Goal: Task Accomplishment & Management: Use online tool/utility

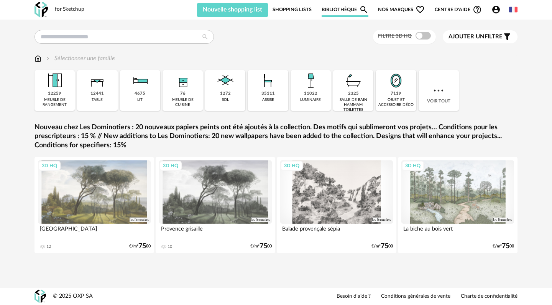
click at [394, 13] on span "Nos marques Heart Outline icon" at bounding box center [401, 9] width 47 height 15
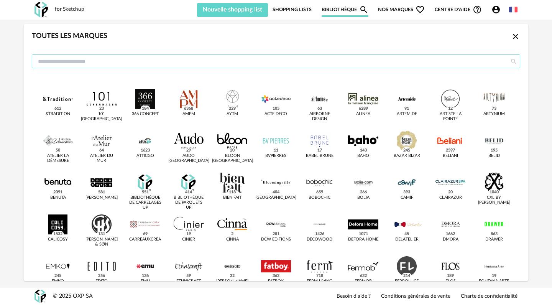
click at [139, 63] on input "dialog" at bounding box center [276, 61] width 488 height 14
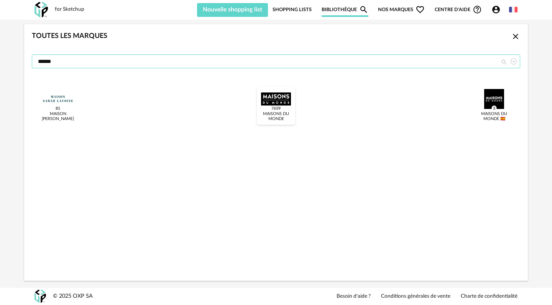
type input "******"
click at [277, 92] on div "dialog" at bounding box center [276, 99] width 30 height 20
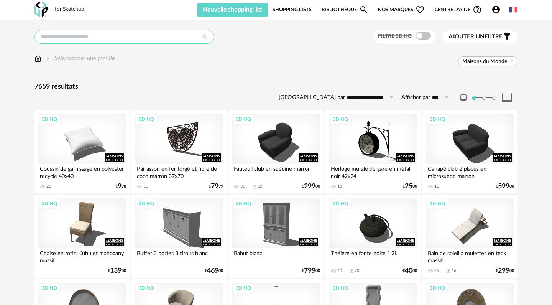
click at [138, 40] on input "text" at bounding box center [123, 37] width 179 height 14
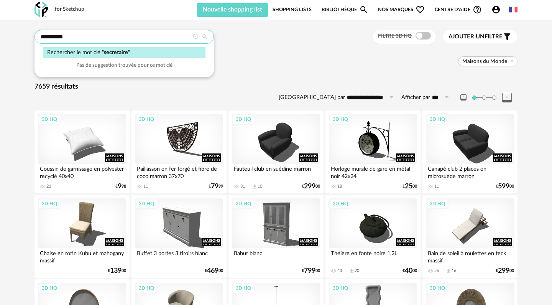
type input "**********"
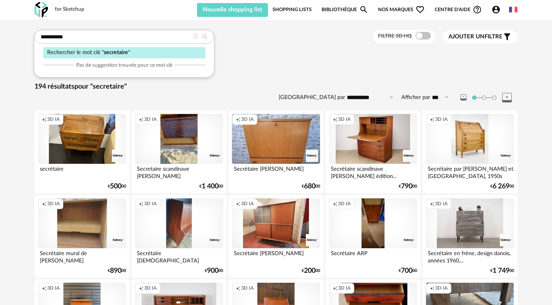
click at [273, 56] on div "Sélectionner une famille" at bounding box center [275, 58] width 483 height 9
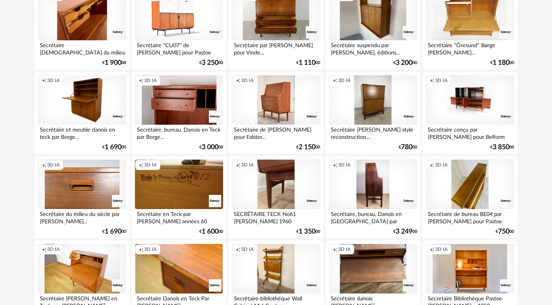
scroll to position [421, 0]
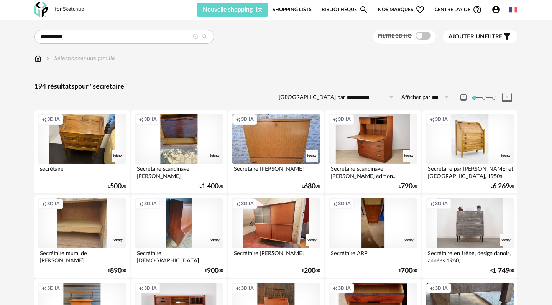
scroll to position [0, 0]
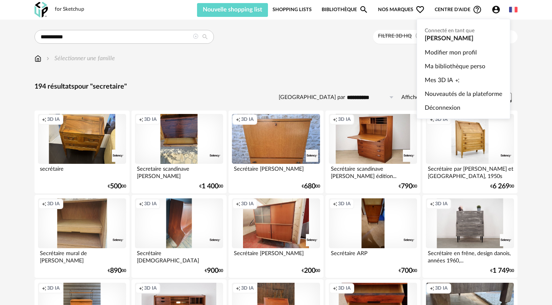
click at [495, 7] on icon "Account Circle icon" at bounding box center [496, 10] width 8 height 8
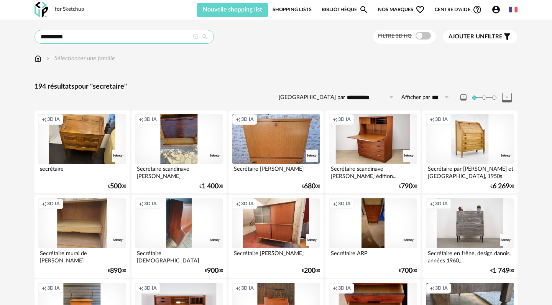
click at [88, 40] on input "**********" at bounding box center [123, 37] width 179 height 14
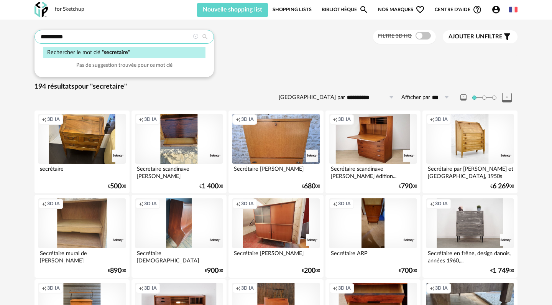
click at [88, 40] on input "**********" at bounding box center [123, 37] width 179 height 14
click at [289, 61] on div "Sélectionner une famille" at bounding box center [275, 58] width 483 height 9
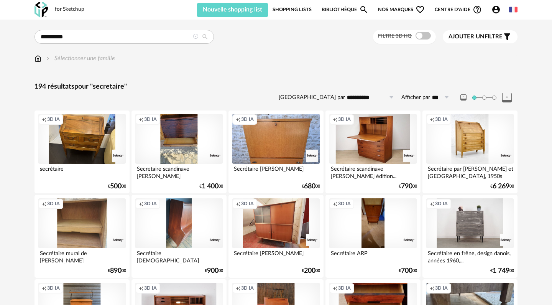
click at [416, 95] on label "Afficher par" at bounding box center [415, 97] width 29 height 7
click at [430, 95] on input "***" at bounding box center [441, 97] width 23 height 12
click at [446, 169] on span "500" at bounding box center [443, 169] width 11 height 7
type input "***"
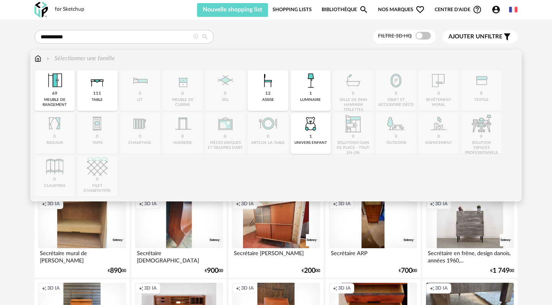
click at [39, 59] on img at bounding box center [37, 58] width 7 height 9
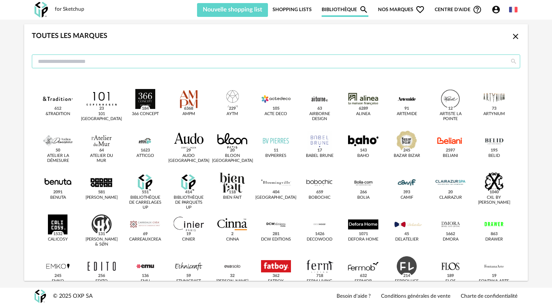
click at [170, 65] on input "dialog" at bounding box center [276, 61] width 488 height 14
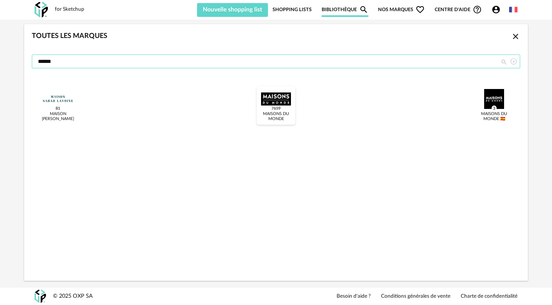
type input "******"
click at [281, 98] on div "dialog" at bounding box center [276, 99] width 30 height 20
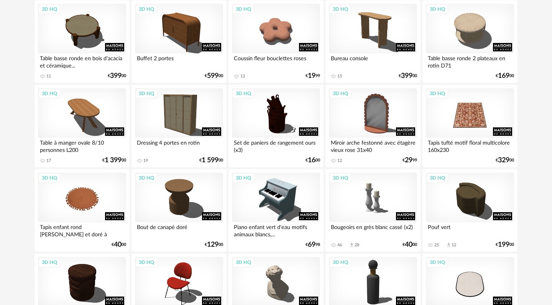
scroll to position [453, 0]
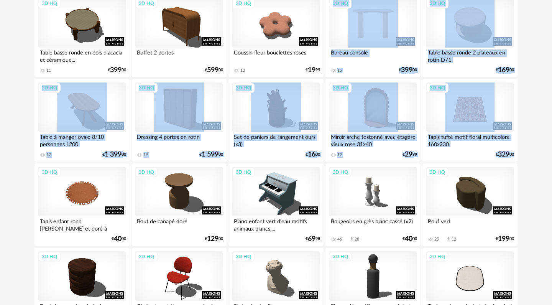
drag, startPoint x: 364, startPoint y: 34, endPoint x: 344, endPoint y: 26, distance: 21.8
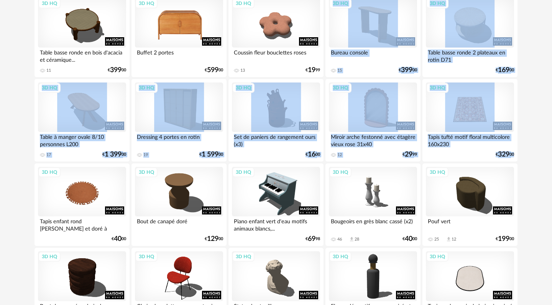
click at [165, 28] on div "3D HQ" at bounding box center [179, 23] width 88 height 50
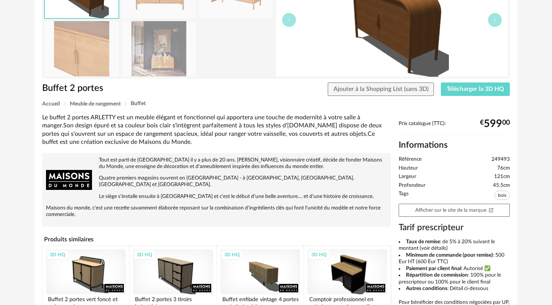
scroll to position [100, 0]
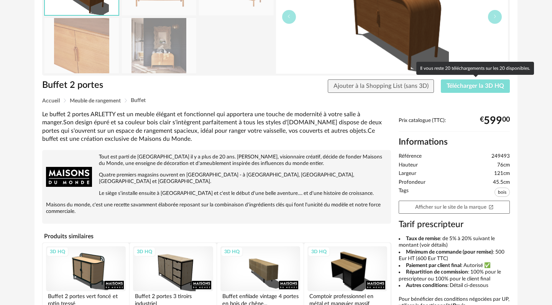
click at [479, 86] on span "Télécharger la 3D HQ" at bounding box center [475, 86] width 57 height 6
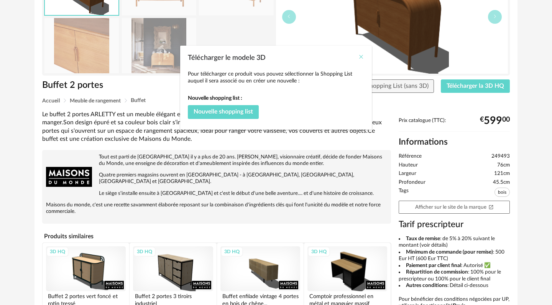
click at [358, 57] on icon "Close" at bounding box center [361, 57] width 6 height 6
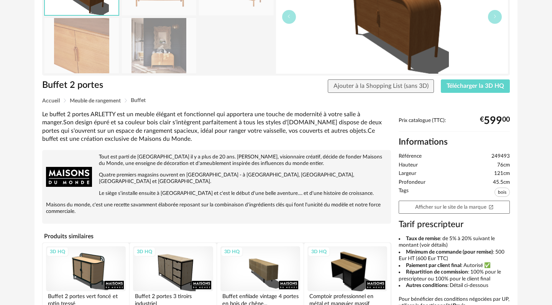
click at [268, 92] on div "Ajouter à la Shopping List (sans 3D) Télécharger la 3D HQ" at bounding box center [374, 86] width 277 height 14
click at [159, 56] on img at bounding box center [159, 45] width 74 height 55
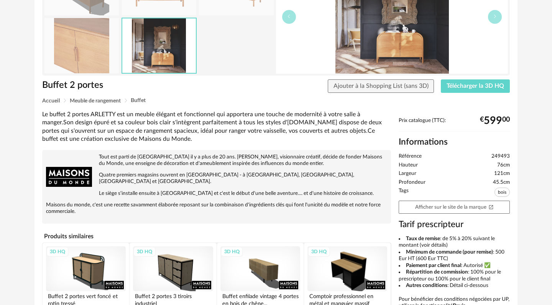
click at [529, 185] on div "Retourner à la recherche Buffet 2 portes Buffet 2 portes Ajouter à la Shopping …" at bounding box center [276, 172] width 552 height 505
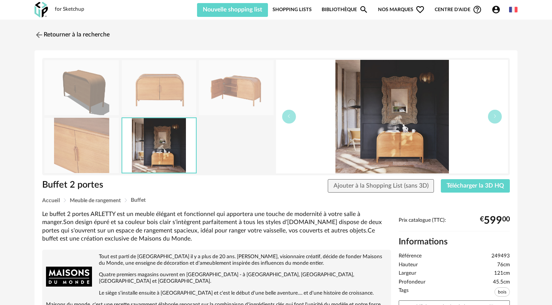
scroll to position [0, 0]
click at [397, 11] on span "Nos marques Heart Outline icon" at bounding box center [401, 9] width 47 height 15
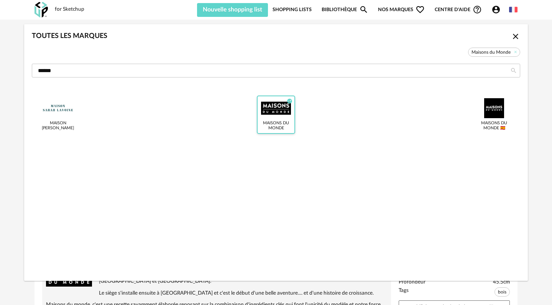
click at [282, 117] on div "dialog" at bounding box center [276, 108] width 30 height 20
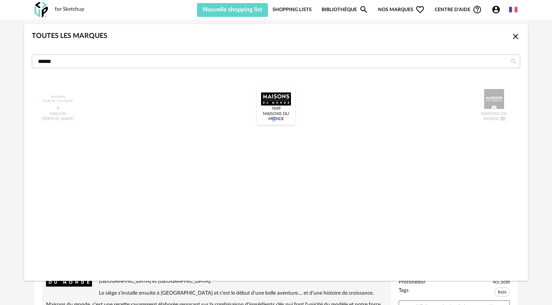
click at [282, 113] on div "Maisons du Monde 7659" at bounding box center [275, 117] width 33 height 10
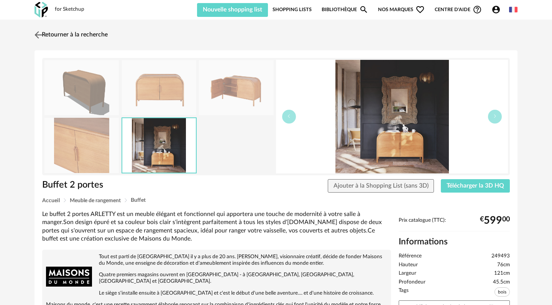
click at [82, 37] on link "Retourner à la recherche" at bounding box center [70, 34] width 75 height 17
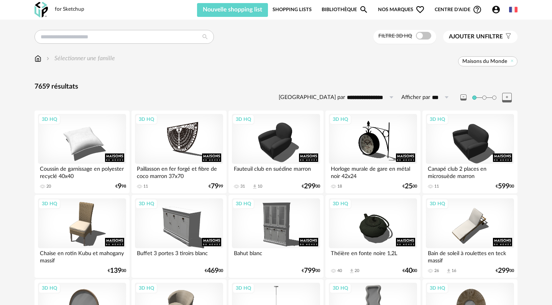
click at [480, 38] on span "Ajouter un" at bounding box center [467, 37] width 36 height 6
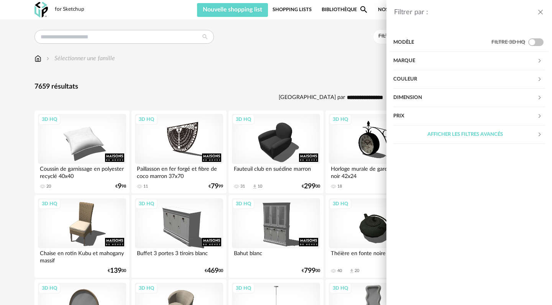
click at [428, 62] on div "Marque" at bounding box center [465, 61] width 144 height 18
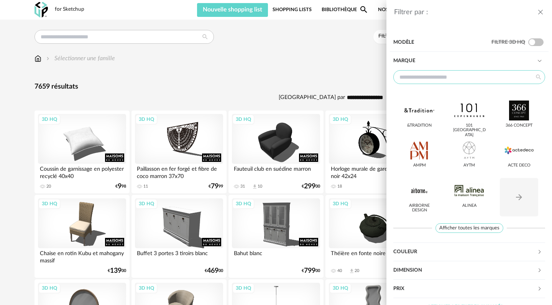
click at [427, 80] on input "text" at bounding box center [469, 77] width 152 height 14
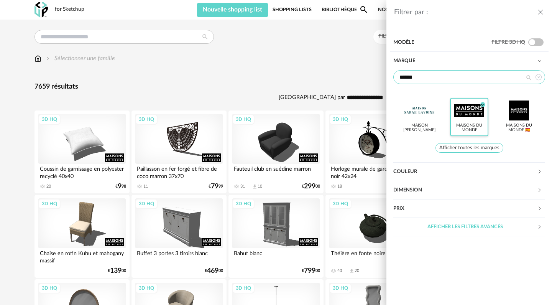
type input "******"
click at [460, 120] on div at bounding box center [469, 110] width 30 height 20
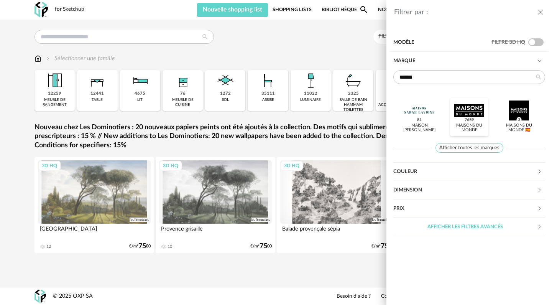
click at [468, 119] on span "7659" at bounding box center [469, 120] width 12 height 6
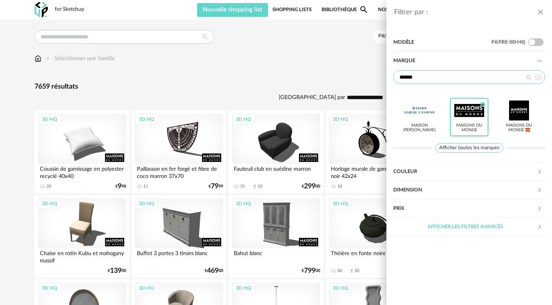
drag, startPoint x: 439, startPoint y: 79, endPoint x: 545, endPoint y: 69, distance: 107.0
click at [439, 79] on input "******" at bounding box center [469, 77] width 152 height 14
click at [539, 76] on icon at bounding box center [539, 77] width 10 height 14
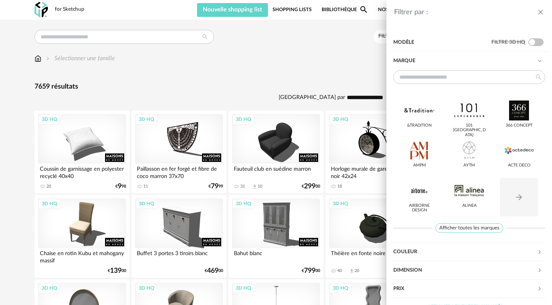
click at [465, 48] on div "Modèle" at bounding box center [442, 42] width 98 height 18
click at [457, 46] on div "Modèle" at bounding box center [442, 42] width 98 height 18
click at [407, 41] on div "Modèle" at bounding box center [442, 42] width 98 height 18
click at [422, 79] on input "text" at bounding box center [469, 77] width 152 height 14
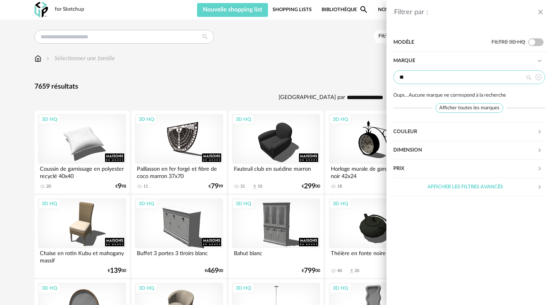
type input "*"
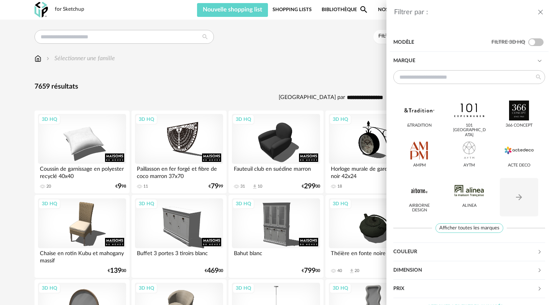
click at [543, 63] on div "Marque" at bounding box center [469, 61] width 152 height 18
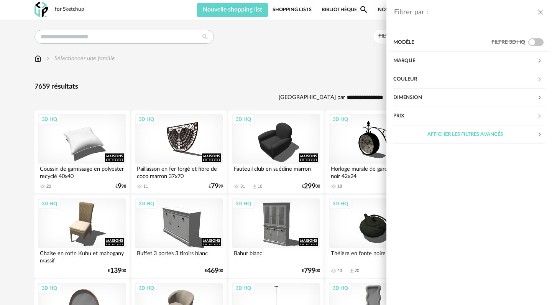
click at [430, 135] on div "Afficher les filtres avancés" at bounding box center [465, 134] width 144 height 18
drag, startPoint x: 550, startPoint y: 255, endPoint x: 550, endPoint y: 304, distance: 49.1
click at [552, 304] on section "Modèle Filtre 3D HQ Marque &tradition 101 Copenhagen 366 Concept AMPM AYTM Acte…" at bounding box center [469, 167] width 166 height 275
click at [542, 13] on icon "close drawer" at bounding box center [541, 12] width 8 height 8
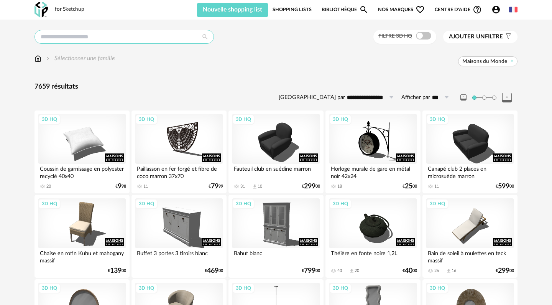
click at [136, 34] on input "text" at bounding box center [123, 37] width 179 height 14
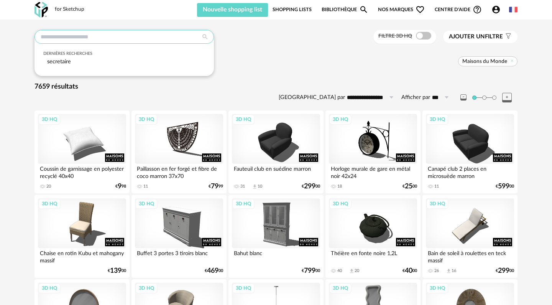
type input "*"
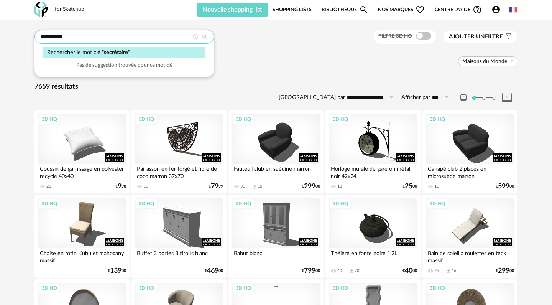
type input "**********"
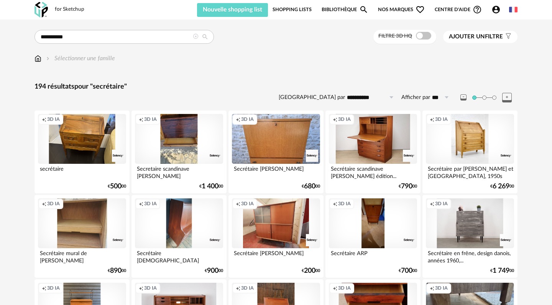
click at [476, 37] on span "Ajouter un" at bounding box center [467, 37] width 36 height 6
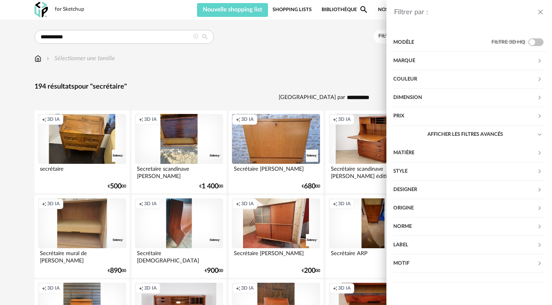
click at [432, 62] on div "Marque" at bounding box center [465, 61] width 144 height 18
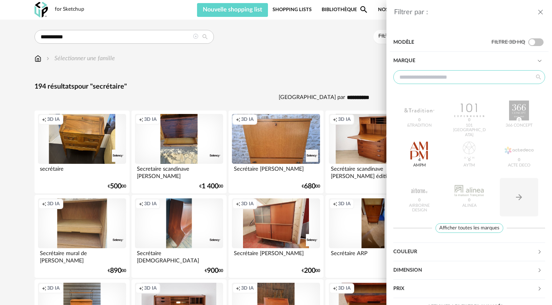
click at [419, 77] on input "text" at bounding box center [469, 77] width 152 height 14
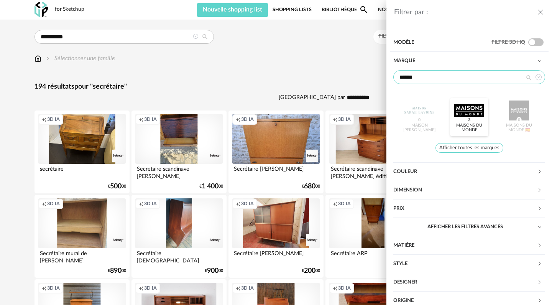
type input "******"
click at [471, 112] on div at bounding box center [469, 110] width 30 height 20
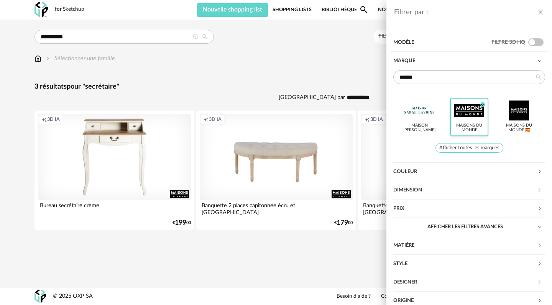
click at [466, 119] on div at bounding box center [469, 110] width 30 height 20
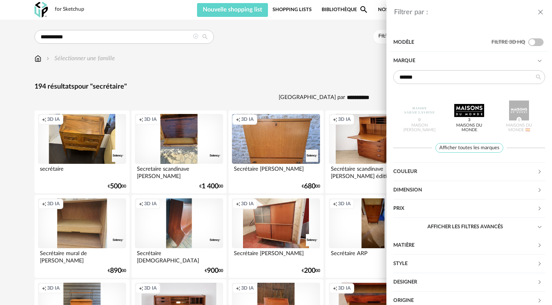
click at [121, 33] on div "Filtrer par : Modèle Filtre 3D HQ Marque ****** Maison Sarah Lavoine 0 Maisons …" at bounding box center [276, 152] width 552 height 305
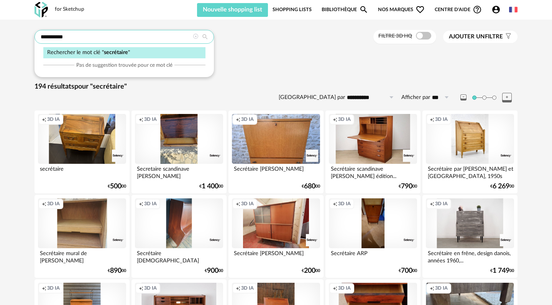
click at [119, 35] on input "**********" at bounding box center [123, 37] width 179 height 14
click at [119, 36] on input "**********" at bounding box center [123, 37] width 179 height 14
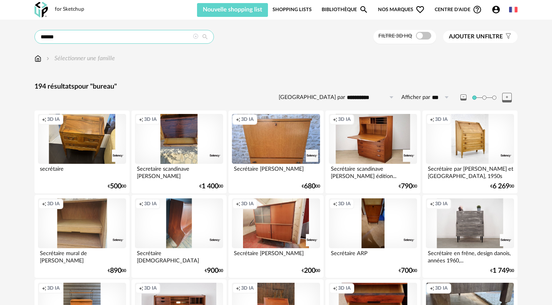
type input "******"
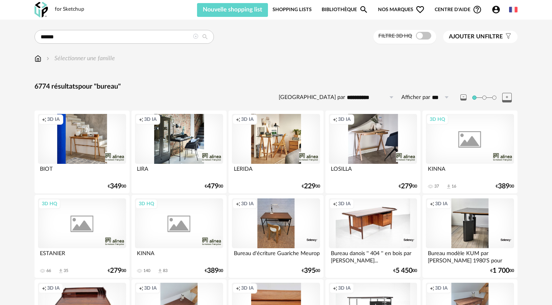
click at [483, 36] on span "Ajouter un" at bounding box center [467, 37] width 36 height 6
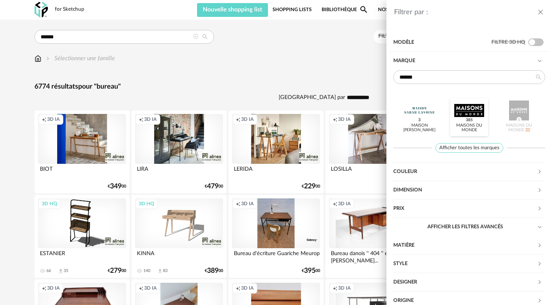
click at [474, 110] on div at bounding box center [469, 110] width 30 height 20
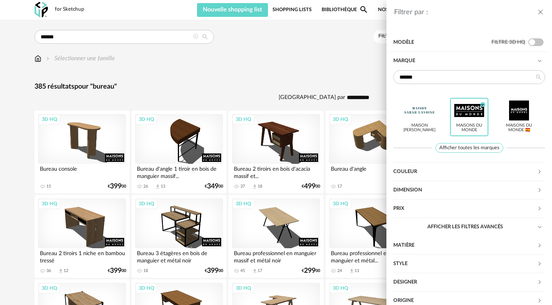
click at [332, 74] on div "Filtrer par : Modèle Filtre 3D HQ Marque ****** Maison Sarah Lavoine Maisons du…" at bounding box center [276, 152] width 552 height 305
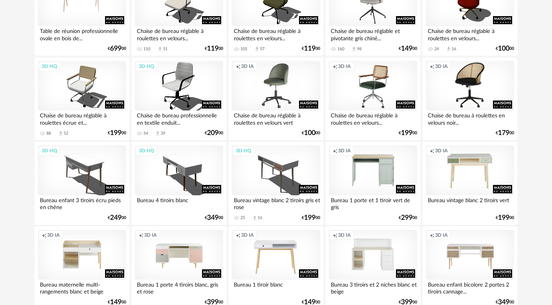
scroll to position [1489, 0]
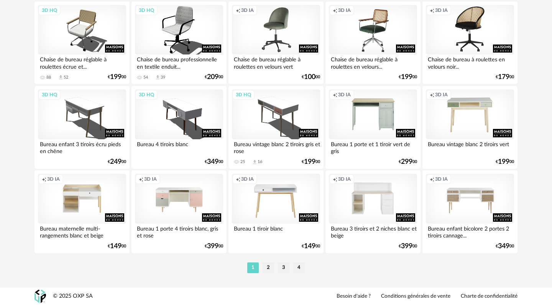
scroll to position [1549, 0]
click at [269, 267] on li "2" at bounding box center [268, 267] width 11 height 11
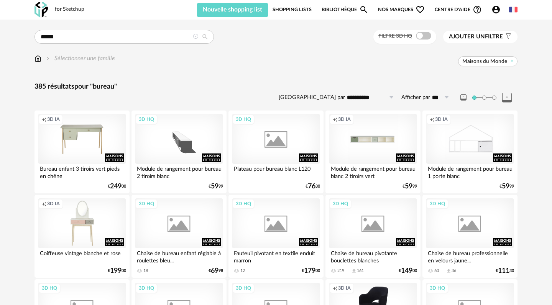
click at [309, 70] on div "Sélectionner une famille Maisons du Monde" at bounding box center [275, 62] width 483 height 16
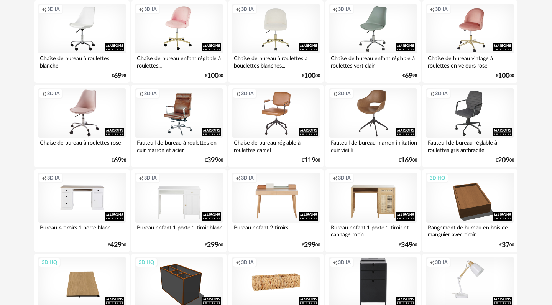
scroll to position [538, 0]
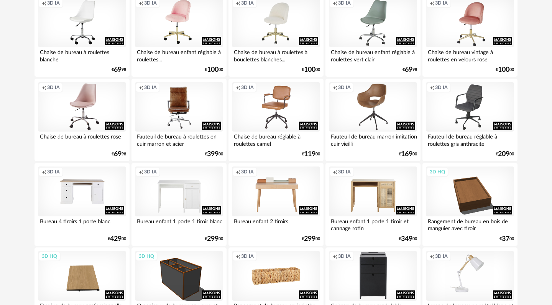
click at [178, 101] on div "Creation icon 3D IA" at bounding box center [179, 107] width 88 height 50
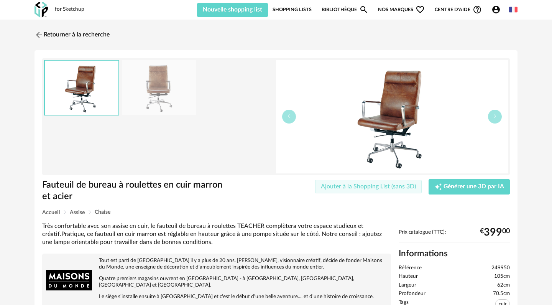
click at [404, 184] on span "Ajouter à la Shopping List (sans 3D)" at bounding box center [368, 186] width 95 height 6
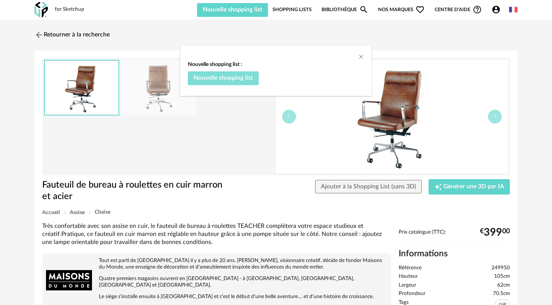
click at [240, 80] on span "Nouvelle shopping list" at bounding box center [223, 78] width 59 height 6
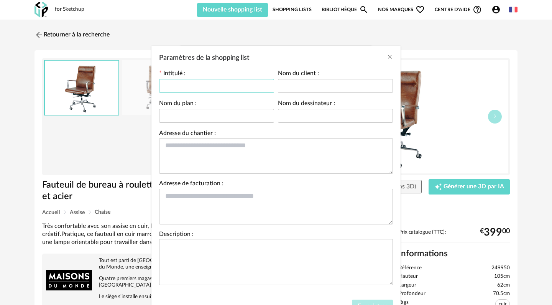
click at [230, 89] on input "Paramètres de la shopping list" at bounding box center [216, 86] width 115 height 14
type input "**********"
type input "********"
click at [217, 153] on textarea "Paramètres de la shopping list" at bounding box center [276, 156] width 234 height 36
type textarea "**********"
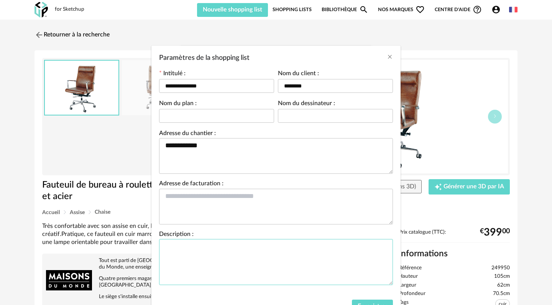
click at [250, 281] on textarea "Paramètres de la shopping list" at bounding box center [276, 262] width 234 height 46
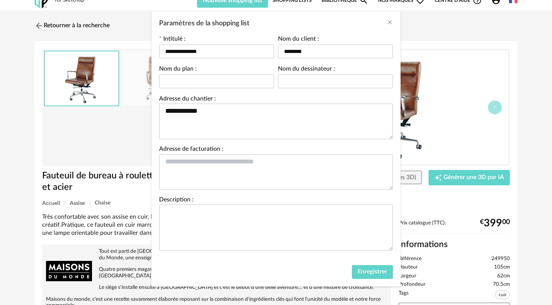
scroll to position [31, 0]
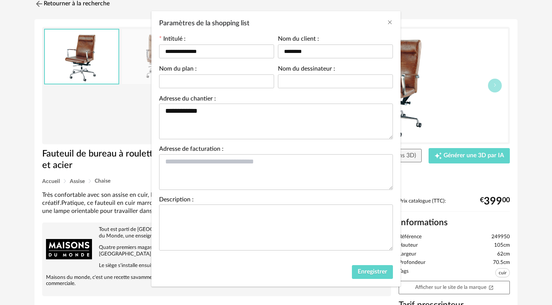
drag, startPoint x: 398, startPoint y: 268, endPoint x: 398, endPoint y: 304, distance: 36.4
click at [398, 304] on div "**********" at bounding box center [276, 152] width 552 height 305
click at [374, 269] on span "Enregistrer" at bounding box center [373, 271] width 30 height 6
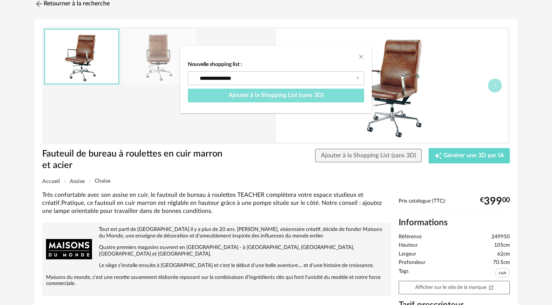
click at [297, 95] on span "Ajouter à la Shopping List (sans 3D)" at bounding box center [275, 95] width 95 height 6
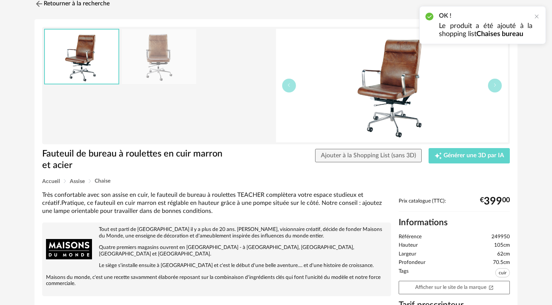
click at [532, 98] on div "Retourner à la recherche Fauteuil de bureau à roulettes en cuir marron et acier…" at bounding box center [276, 247] width 552 height 517
click at [530, 187] on div "Retourner à la recherche Fauteuil de bureau à roulettes en cuir marron et acier…" at bounding box center [276, 247] width 552 height 517
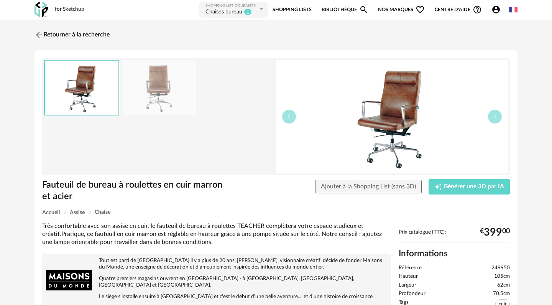
scroll to position [0, 0]
click at [46, 33] on link "Retourner à la recherche" at bounding box center [70, 34] width 75 height 17
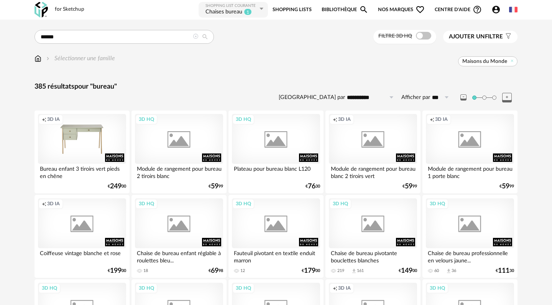
scroll to position [538, 0]
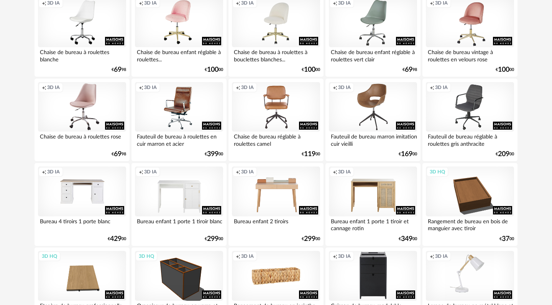
click at [279, 126] on div "Creation icon 3D IA" at bounding box center [276, 107] width 88 height 50
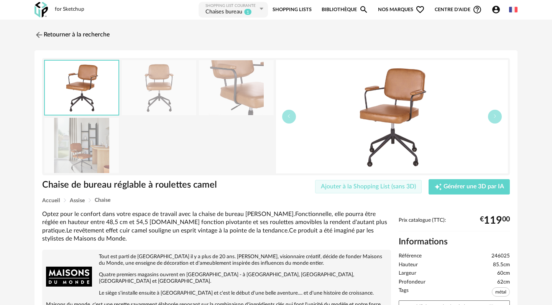
click at [372, 188] on span "Ajouter à la Shopping List (sans 3D)" at bounding box center [368, 186] width 95 height 6
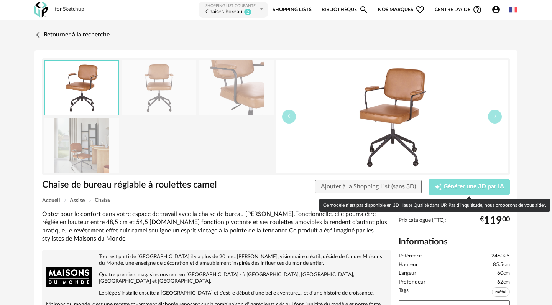
click at [465, 190] on span "Générer une 3D par IA" at bounding box center [473, 187] width 61 height 6
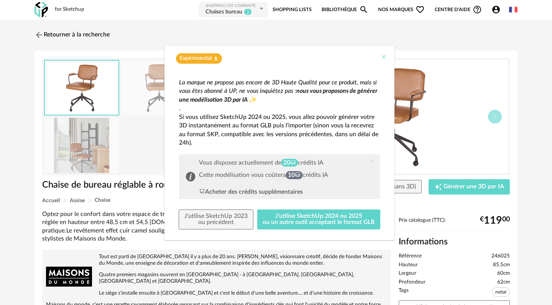
click at [384, 57] on icon "Close" at bounding box center [384, 57] width 6 height 6
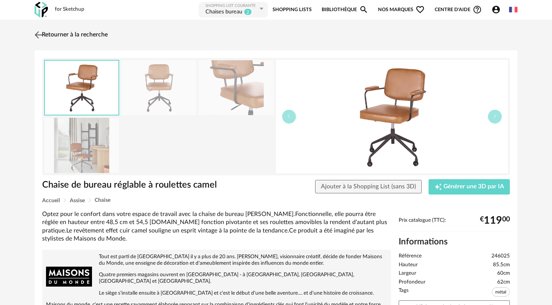
click at [39, 35] on img at bounding box center [38, 34] width 11 height 11
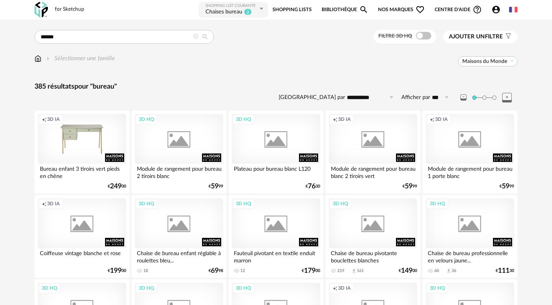
scroll to position [538, 0]
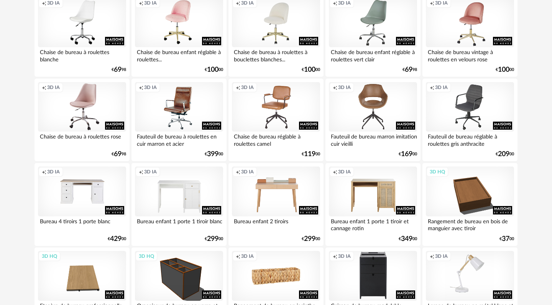
click at [374, 119] on div "Creation icon 3D IA" at bounding box center [373, 107] width 88 height 50
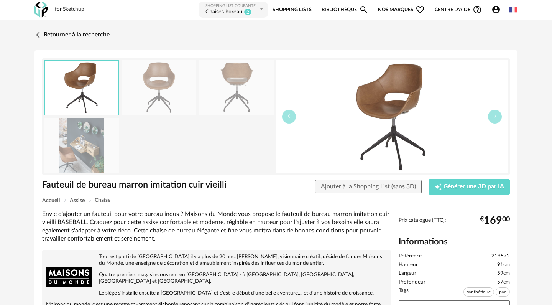
click at [92, 148] on img at bounding box center [81, 145] width 74 height 55
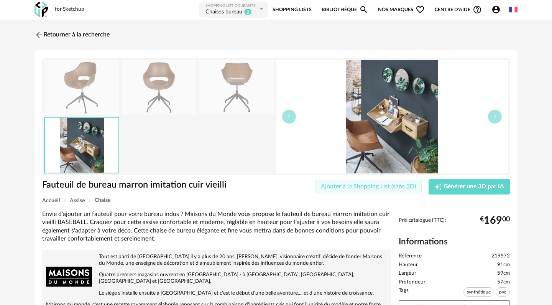
click at [344, 186] on span "Ajouter à la Shopping List (sans 3D)" at bounding box center [368, 186] width 95 height 6
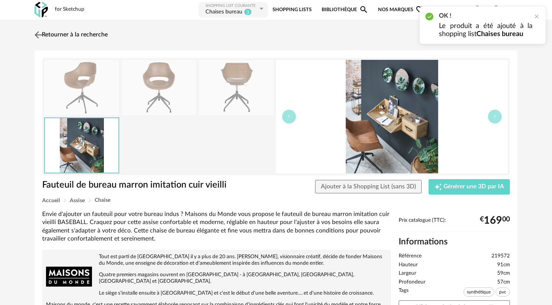
click at [55, 34] on link "Retourner à la recherche" at bounding box center [70, 34] width 75 height 17
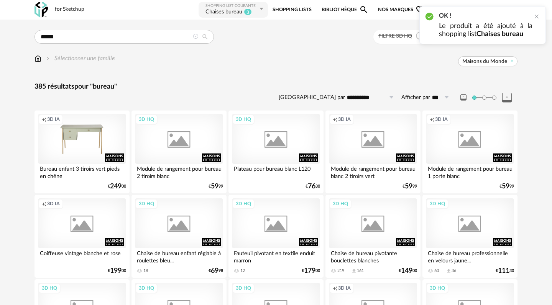
scroll to position [538, 0]
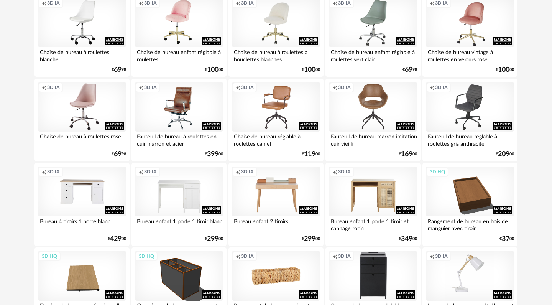
click at [380, 125] on div "Creation icon 3D IA" at bounding box center [373, 107] width 88 height 50
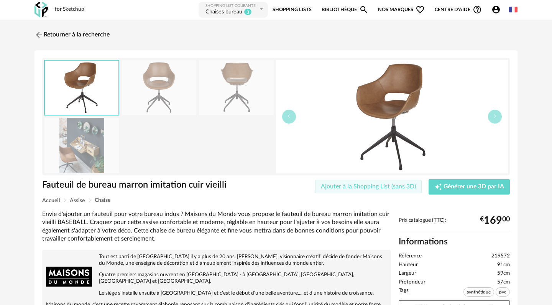
click at [384, 190] on button "Ajouter à la Shopping List (sans 3D)" at bounding box center [368, 187] width 107 height 14
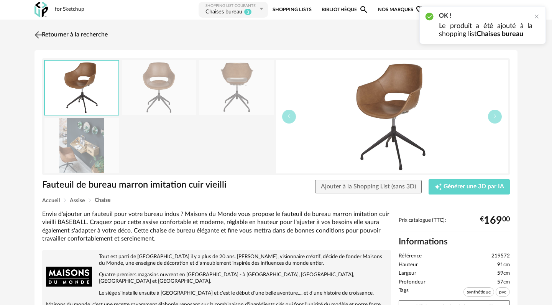
click at [53, 34] on link "Retourner à la recherche" at bounding box center [70, 34] width 75 height 17
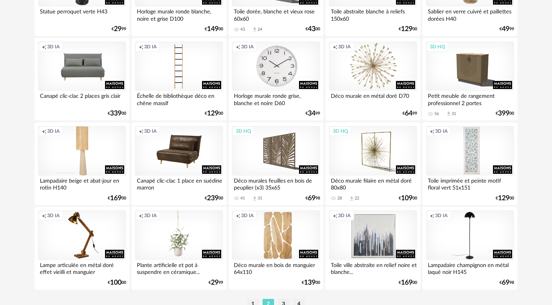
scroll to position [1549, 0]
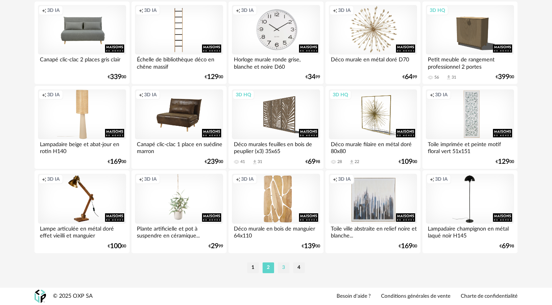
click at [283, 268] on li "3" at bounding box center [283, 267] width 11 height 11
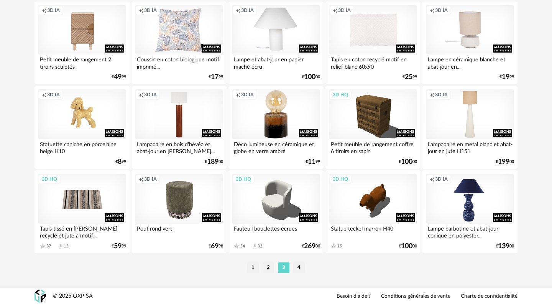
scroll to position [1549, 0]
click at [295, 268] on li "4" at bounding box center [298, 267] width 11 height 11
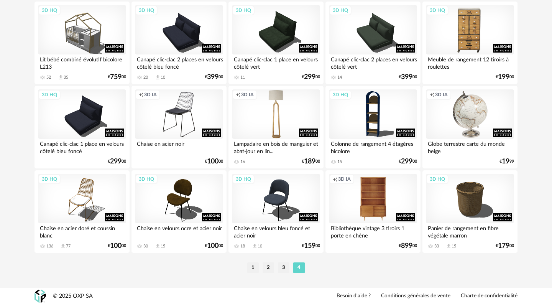
scroll to position [1295, 0]
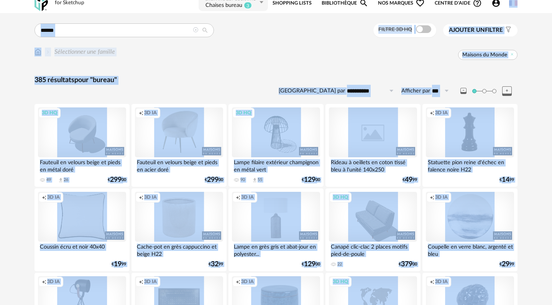
scroll to position [0, 0]
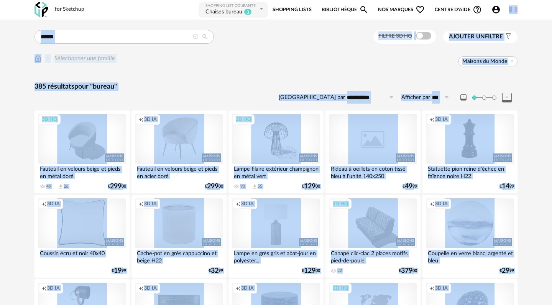
drag, startPoint x: 541, startPoint y: 101, endPoint x: 537, endPoint y: -30, distance: 131.2
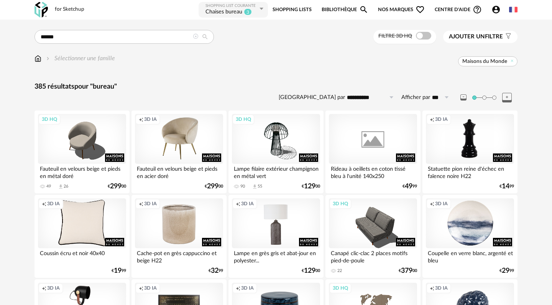
click at [260, 9] on icon at bounding box center [261, 9] width 10 height 14
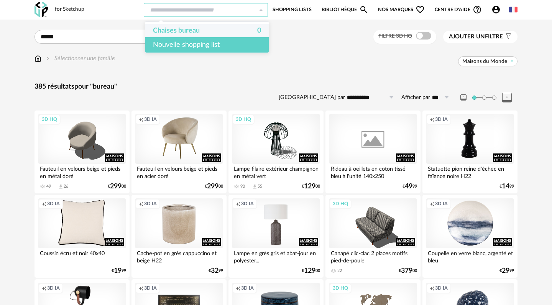
click at [225, 43] on div "Nouvelle shopping list" at bounding box center [206, 44] width 123 height 15
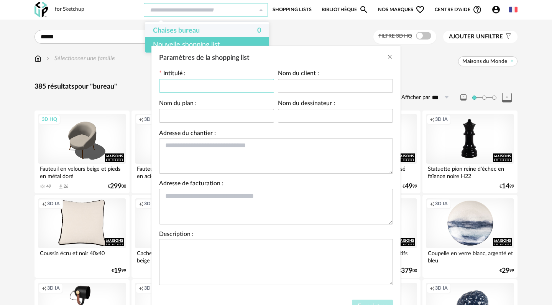
click at [199, 89] on input "Paramètres de la shopping list" at bounding box center [216, 86] width 115 height 14
type input "**********"
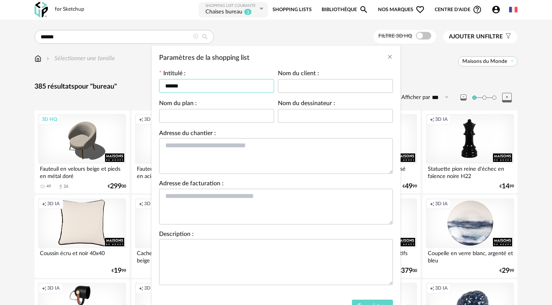
type input "******"
click at [544, 117] on div "Paramètres de la shopping list Intitulé : ****** Nom du client : Nom du plan : …" at bounding box center [276, 152] width 552 height 305
type input "********"
click at [325, 60] on div "Paramètres de la shopping list" at bounding box center [275, 56] width 249 height 21
click at [217, 158] on textarea "Paramètres de la shopping list" at bounding box center [276, 156] width 234 height 36
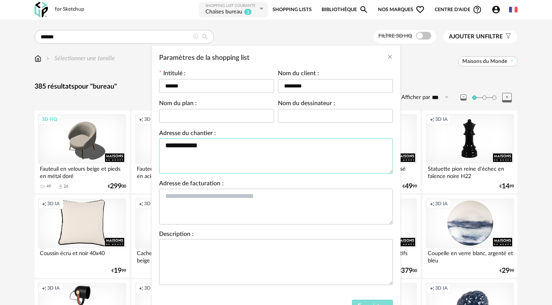
type textarea "**********"
click at [378, 302] on button "Enregistrer" at bounding box center [372, 306] width 41 height 14
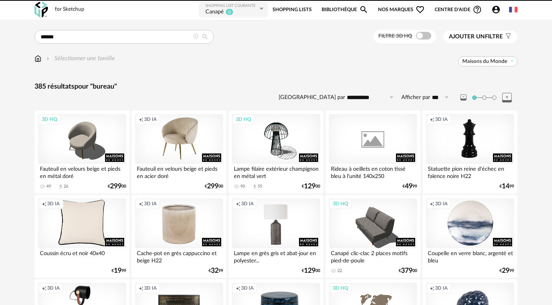
type input "******"
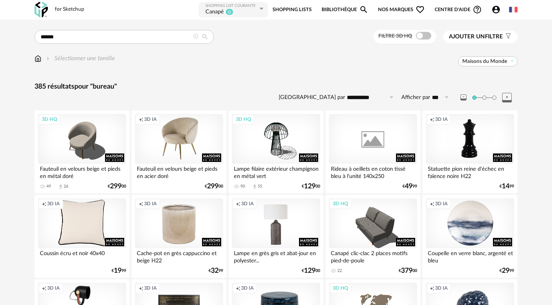
click at [195, 39] on icon at bounding box center [195, 36] width 5 height 5
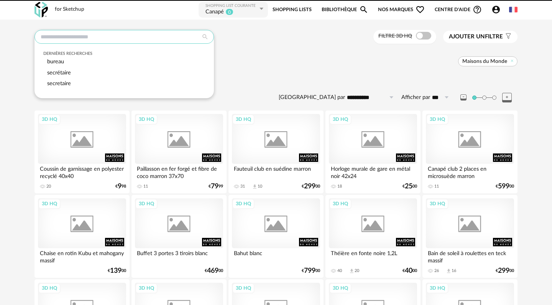
click at [148, 37] on input "text" at bounding box center [123, 37] width 179 height 14
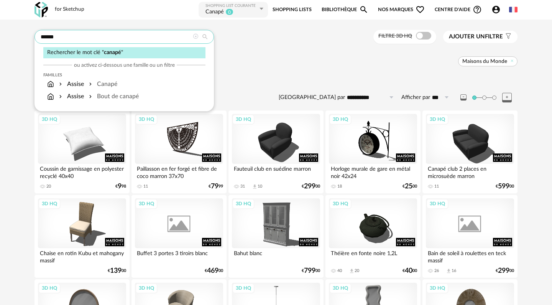
type input "******"
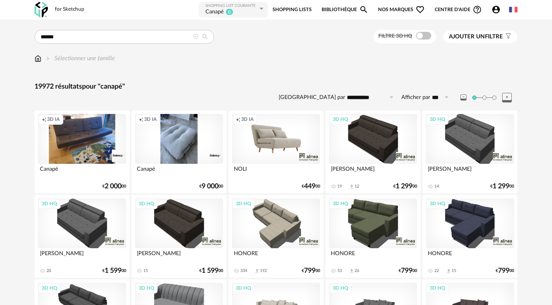
click at [491, 36] on span "Ajouter un filtre" at bounding box center [476, 37] width 54 height 8
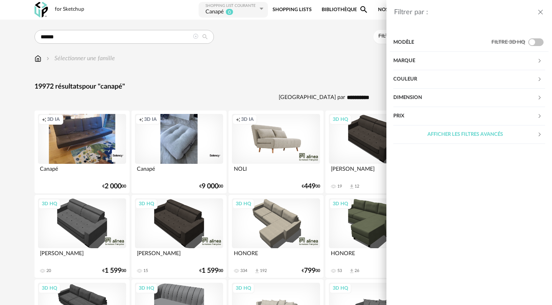
click at [435, 99] on div "Dimension" at bounding box center [465, 98] width 144 height 18
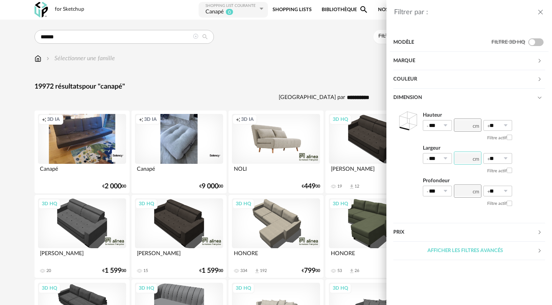
click at [461, 159] on input "number" at bounding box center [468, 157] width 28 height 13
type input "***"
click at [505, 158] on icon at bounding box center [506, 158] width 10 height 11
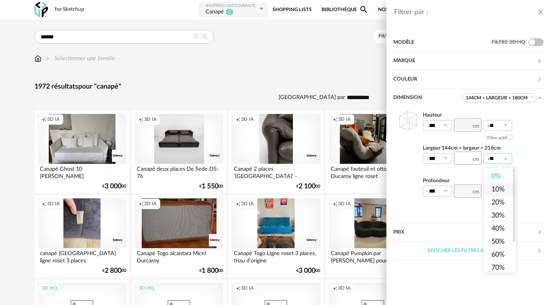
click at [498, 188] on span "10%" at bounding box center [497, 189] width 13 height 7
type input "***"
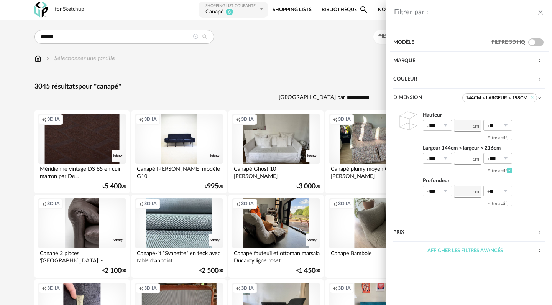
click at [437, 60] on div "Marque" at bounding box center [465, 61] width 144 height 18
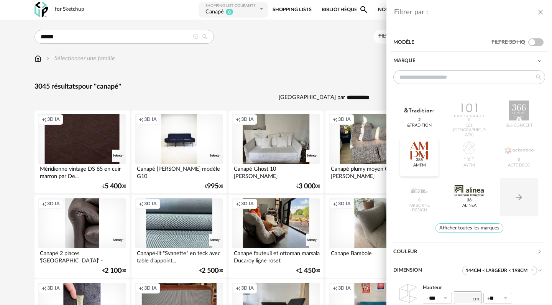
click at [422, 150] on div at bounding box center [419, 150] width 30 height 20
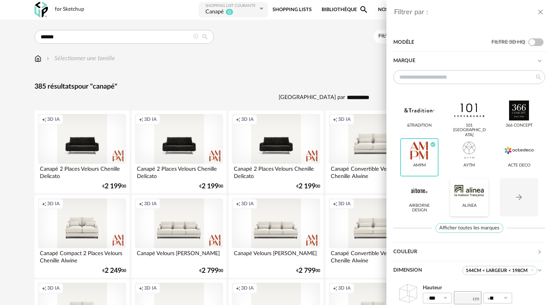
click at [471, 198] on div at bounding box center [469, 191] width 30 height 20
drag, startPoint x: 542, startPoint y: 118, endPoint x: 547, endPoint y: 233, distance: 115.1
click at [547, 234] on div "Marque &tradition 101 Copenhagen 366 Concept AMPM Check Circle icon AYTM Acte D…" at bounding box center [469, 147] width 159 height 191
click at [488, 227] on span "Afficher toutes les marques" at bounding box center [469, 228] width 68 height 10
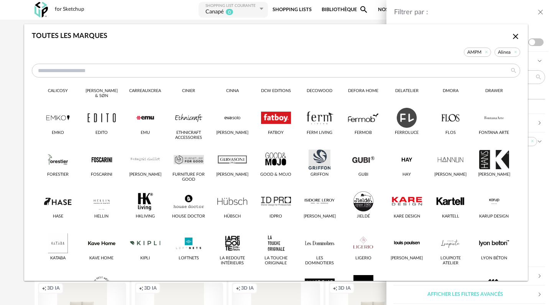
scroll to position [164, 0]
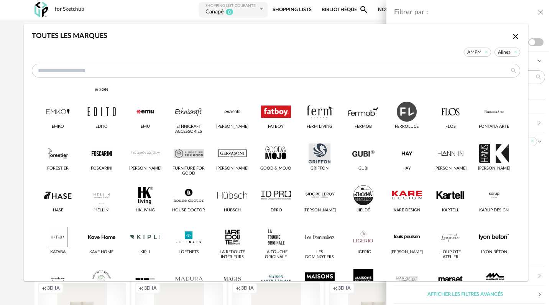
drag, startPoint x: 523, startPoint y: 177, endPoint x: 524, endPoint y: 219, distance: 41.8
click at [524, 219] on div "Toutes les marques Close icon AMPM Alinea &tradition 101 Copenhagen 366 Concept…" at bounding box center [276, 152] width 504 height 256
click at [522, 216] on div "&tradition 101 Copenhagen 366 Concept AMPM Check Circle icon AYTM Acte DECO Air…" at bounding box center [276, 244] width 504 height 641
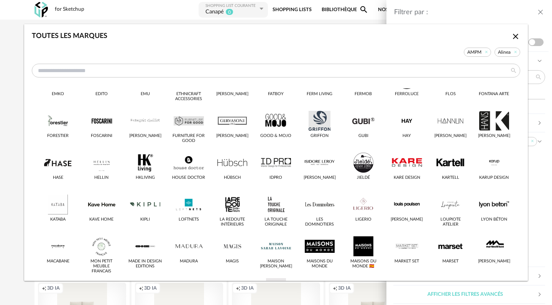
drag, startPoint x: 522, startPoint y: 216, endPoint x: 521, endPoint y: 292, distance: 75.9
click at [521, 296] on div "Toutes les marques Close icon AMPM Alinea &tradition 101 Copenhagen 366 Concept…" at bounding box center [276, 152] width 552 height 305
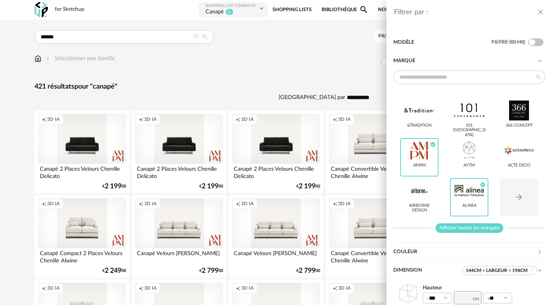
click at [488, 227] on span "Afficher toutes les marques" at bounding box center [469, 228] width 68 height 10
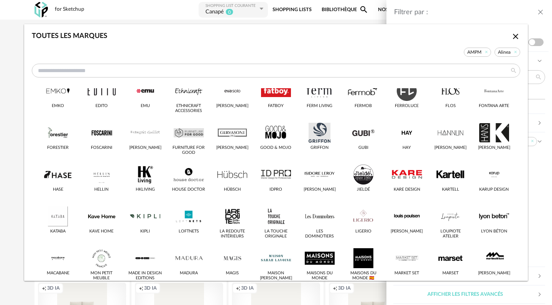
scroll to position [192, 0]
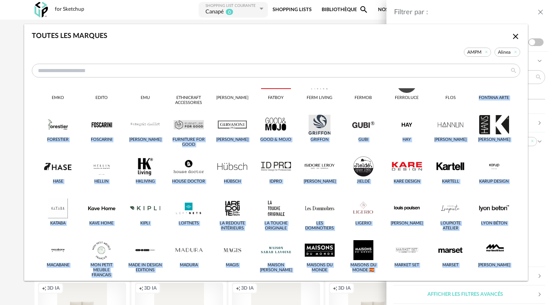
drag, startPoint x: 520, startPoint y: 269, endPoint x: 521, endPoint y: 283, distance: 13.8
click at [521, 283] on div "Toutes les marques Close icon AMPM Alinea &tradition 101 Copenhagen 366 Concept…" at bounding box center [276, 152] width 552 height 305
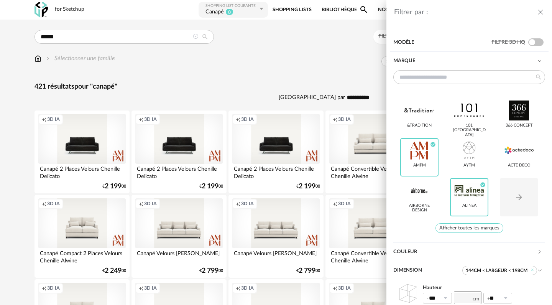
scroll to position [0, 0]
click at [522, 198] on icon "Arrow Right icon" at bounding box center [518, 196] width 9 height 9
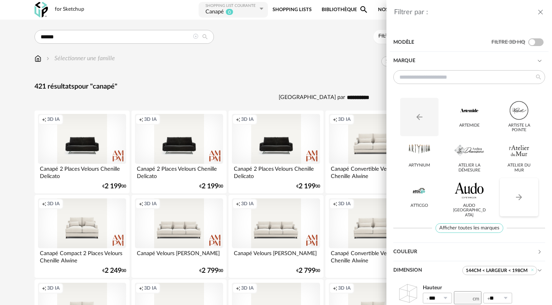
click at [521, 194] on icon "Arrow Right icon" at bounding box center [518, 196] width 9 height 9
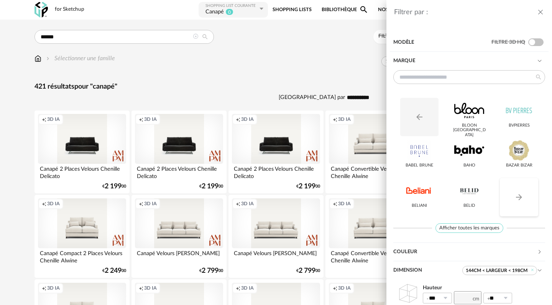
click at [521, 195] on icon "Arrow Right icon" at bounding box center [518, 196] width 9 height 9
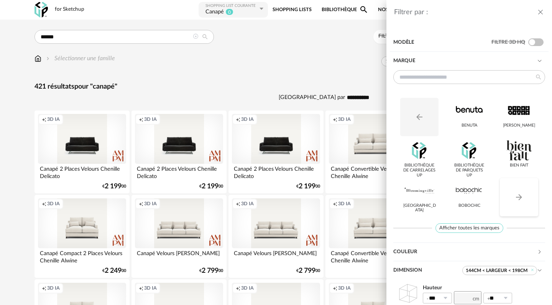
click at [521, 195] on icon "Arrow Right icon" at bounding box center [518, 196] width 9 height 9
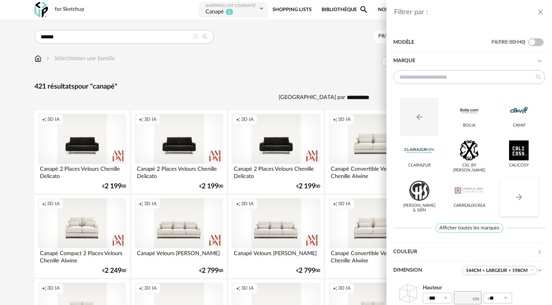
click at [511, 199] on button "Arrow Right icon" at bounding box center [519, 197] width 38 height 38
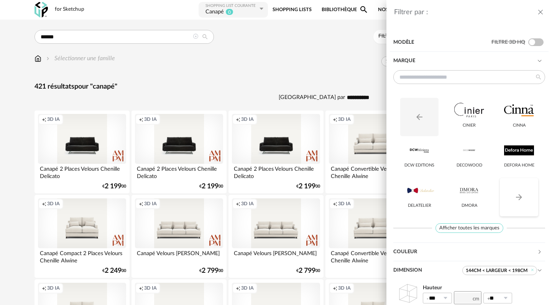
click at [511, 199] on button "Arrow Right icon" at bounding box center [519, 197] width 38 height 38
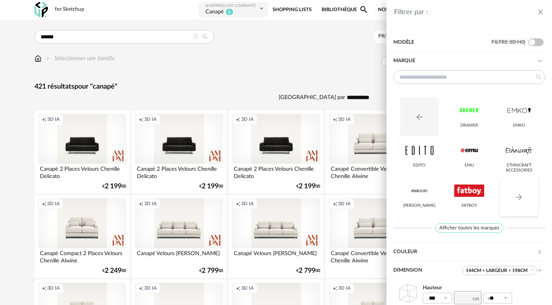
click at [511, 199] on button "Arrow Right icon" at bounding box center [519, 197] width 38 height 38
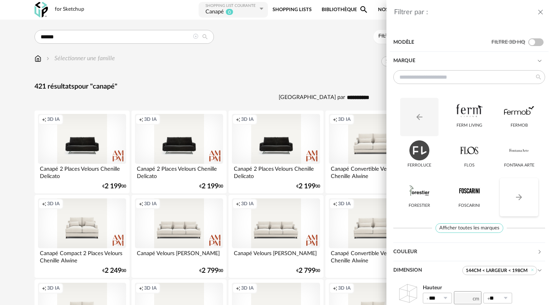
click at [511, 199] on button "Arrow Right icon" at bounding box center [519, 197] width 38 height 38
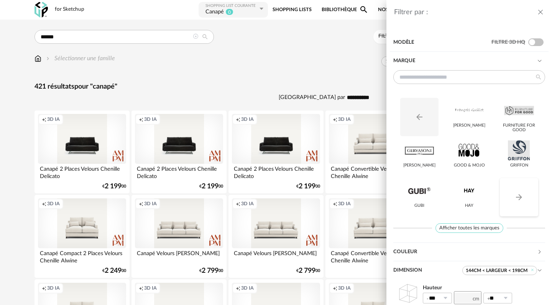
click at [511, 199] on button "Arrow Right icon" at bounding box center [519, 197] width 38 height 38
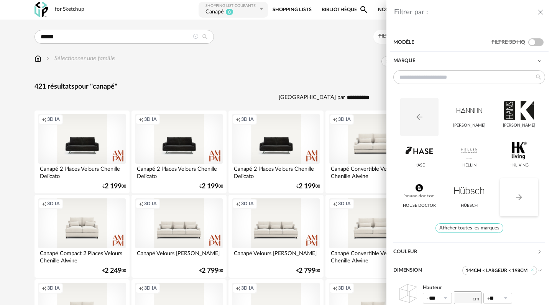
click at [511, 199] on button "Arrow Right icon" at bounding box center [519, 197] width 38 height 38
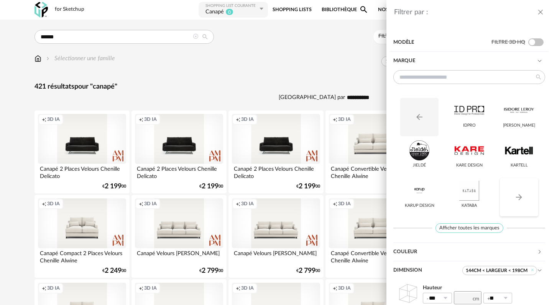
click at [511, 199] on button "Arrow Right icon" at bounding box center [519, 197] width 38 height 38
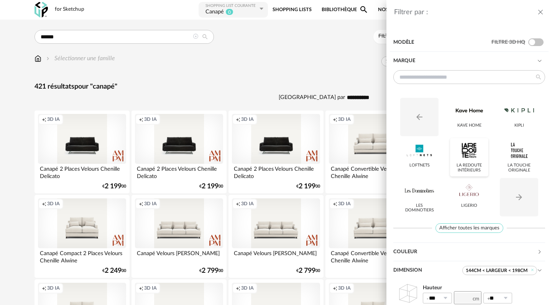
click at [471, 164] on div "La Redoute intérieurs" at bounding box center [469, 168] width 33 height 10
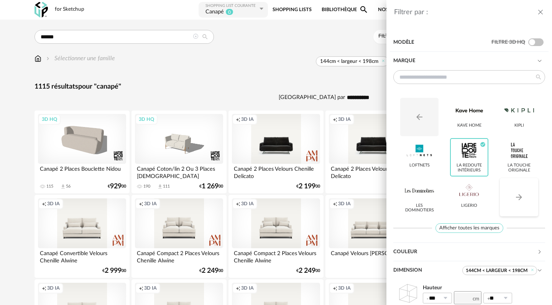
click at [517, 198] on icon "Arrow Right icon" at bounding box center [518, 196] width 9 height 9
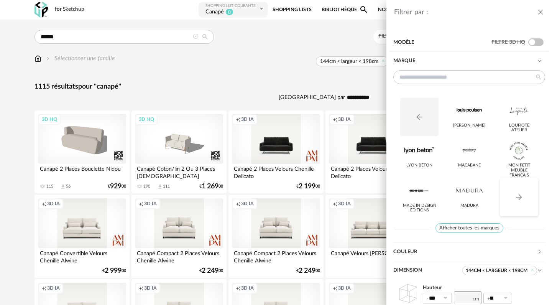
click at [517, 198] on icon "Arrow Right icon" at bounding box center [518, 196] width 9 height 9
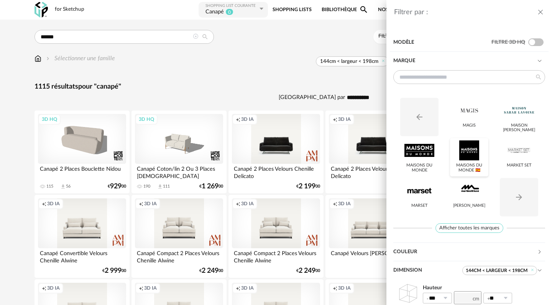
click at [476, 151] on div at bounding box center [469, 150] width 30 height 20
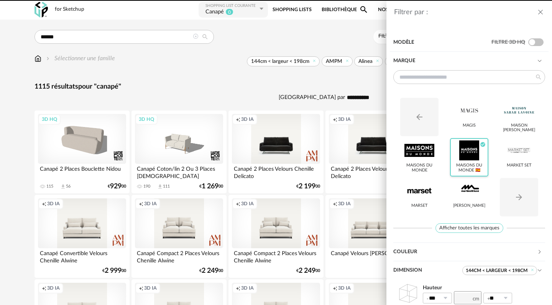
click at [476, 151] on div at bounding box center [469, 150] width 30 height 20
click at [418, 148] on div at bounding box center [419, 150] width 30 height 20
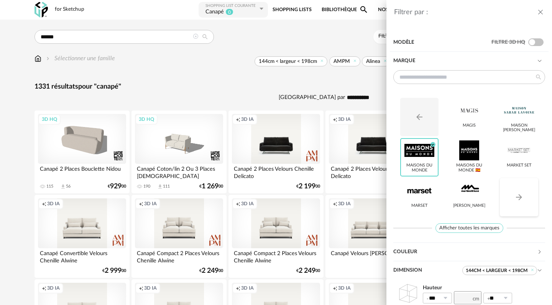
click at [526, 197] on button "Arrow Right icon" at bounding box center [519, 197] width 38 height 38
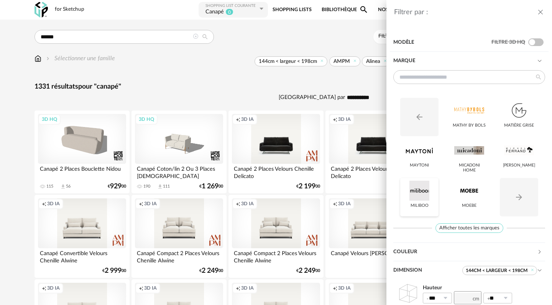
click at [416, 189] on div at bounding box center [419, 191] width 30 height 20
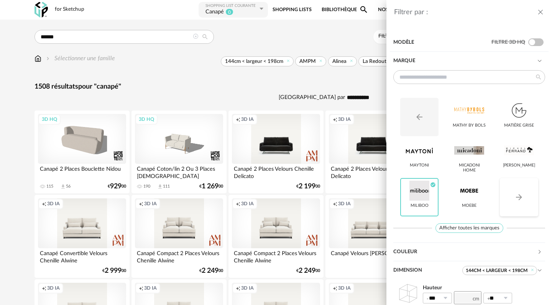
click at [521, 202] on icon "Arrow Right icon" at bounding box center [518, 196] width 9 height 9
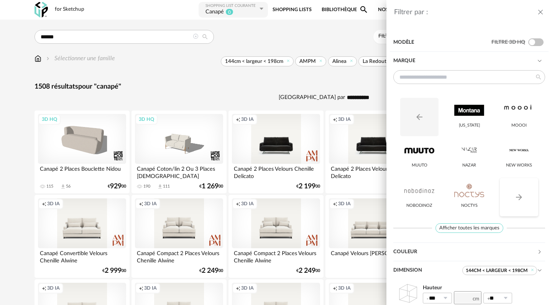
click at [521, 202] on icon "Arrow Right icon" at bounding box center [518, 196] width 9 height 9
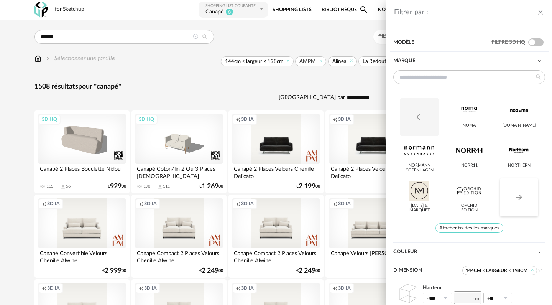
click at [521, 202] on icon "Arrow Right icon" at bounding box center [518, 196] width 9 height 9
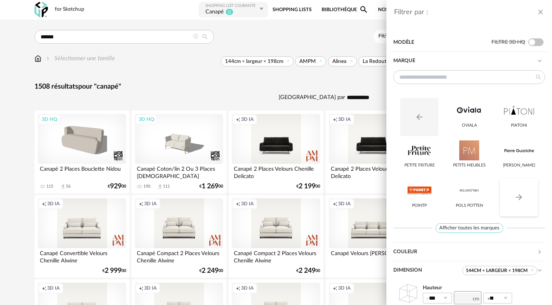
click at [521, 202] on icon "Arrow Right icon" at bounding box center [518, 196] width 9 height 9
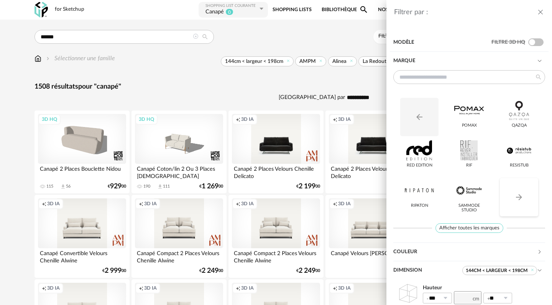
click at [521, 202] on icon "Arrow Right icon" at bounding box center [518, 196] width 9 height 9
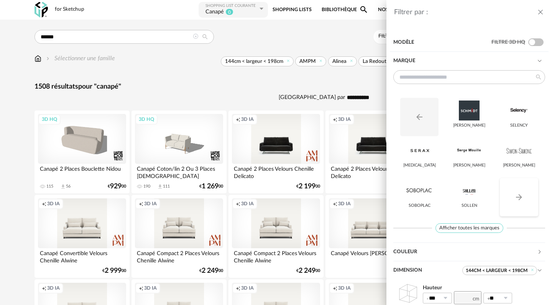
click at [521, 202] on icon "Arrow Right icon" at bounding box center [518, 196] width 9 height 9
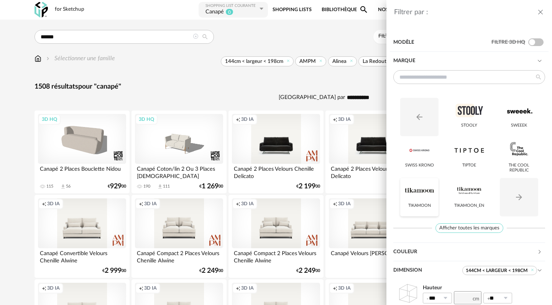
click at [417, 189] on div at bounding box center [419, 191] width 30 height 20
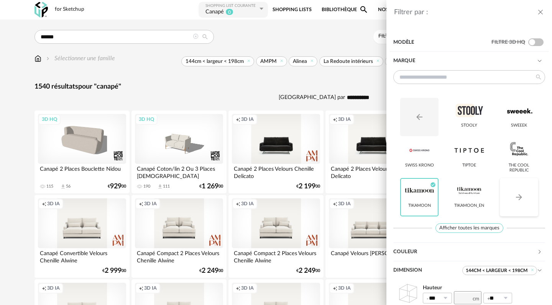
click at [524, 196] on button "Arrow Right icon" at bounding box center [519, 197] width 38 height 38
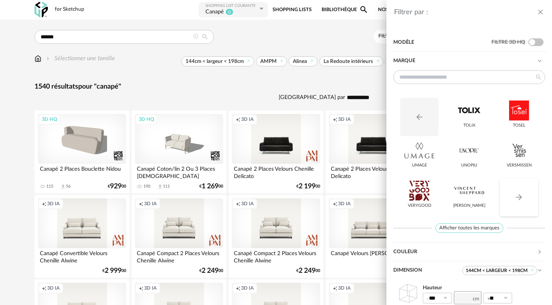
click at [524, 196] on button "Arrow Right icon" at bounding box center [519, 197] width 38 height 38
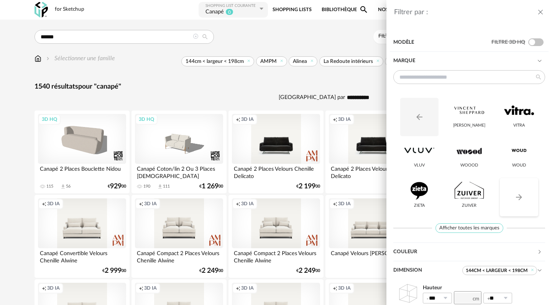
click at [524, 196] on button "Arrow Right icon" at bounding box center [519, 197] width 38 height 38
click at [292, 31] on div "Filtrer par : Modèle Filtre 3D HQ Marque Arrow Left icon Vincent Sheppard Vitra…" at bounding box center [276, 152] width 552 height 305
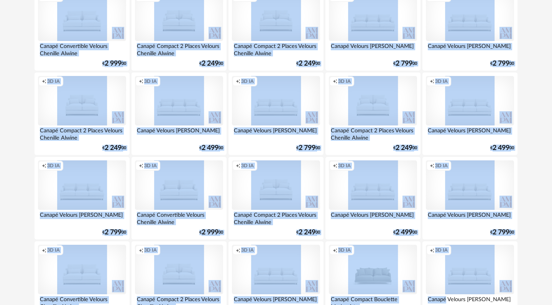
drag, startPoint x: 528, startPoint y: 162, endPoint x: 524, endPoint y: 304, distance: 142.3
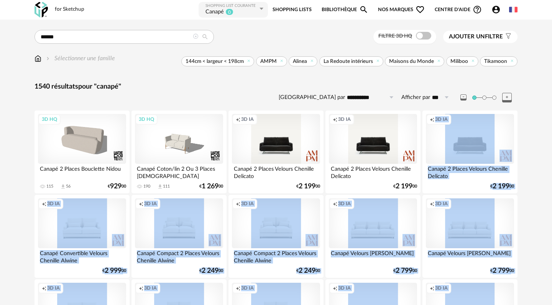
click at [491, 33] on button "Ajouter un filtre s Filter icon" at bounding box center [480, 37] width 74 height 12
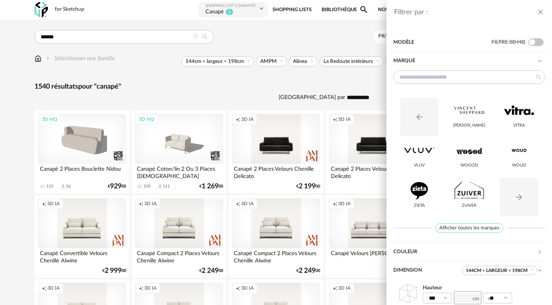
click at [411, 63] on div "Marque" at bounding box center [465, 61] width 144 height 18
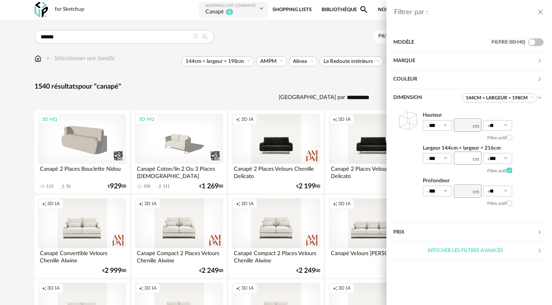
click at [430, 233] on div "Prix" at bounding box center [465, 232] width 144 height 18
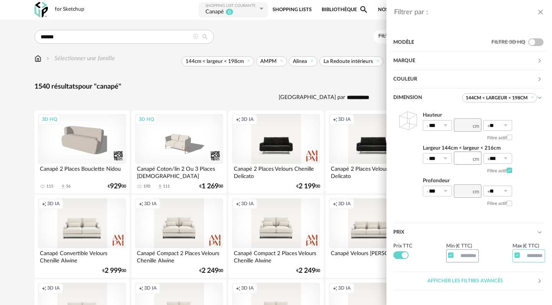
click at [534, 255] on input "text" at bounding box center [528, 255] width 33 height 13
type input "***"
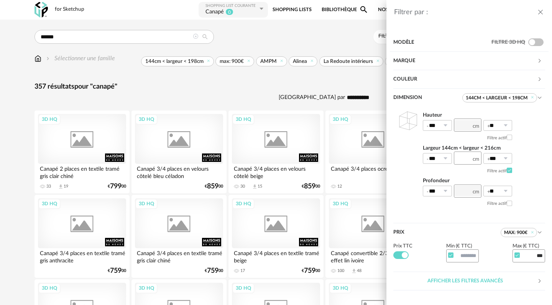
click at [338, 79] on div "Filtrer par : Modèle Filtre 3D HQ Marque Arrow Left icon Vincent Sheppard Vitra…" at bounding box center [276, 152] width 552 height 305
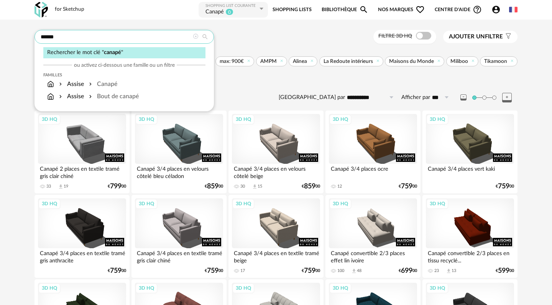
click at [173, 33] on input "******" at bounding box center [123, 37] width 179 height 14
click at [168, 38] on input "******" at bounding box center [123, 37] width 179 height 14
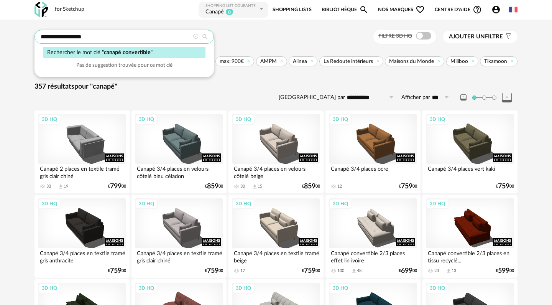
type input "**********"
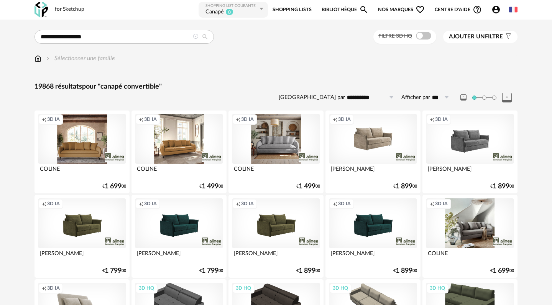
click at [475, 36] on span "Ajouter un" at bounding box center [467, 37] width 36 height 6
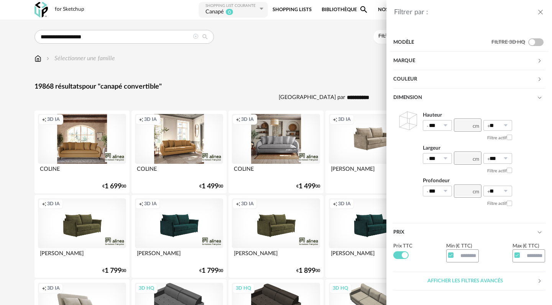
click at [450, 61] on div "Marque" at bounding box center [465, 61] width 144 height 18
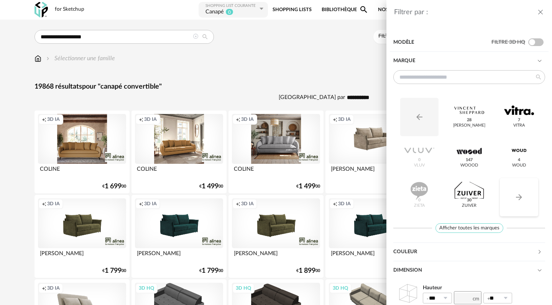
click at [522, 193] on icon "Arrow Right icon" at bounding box center [518, 196] width 9 height 9
click at [419, 113] on icon "Arrow Left icon" at bounding box center [419, 116] width 9 height 9
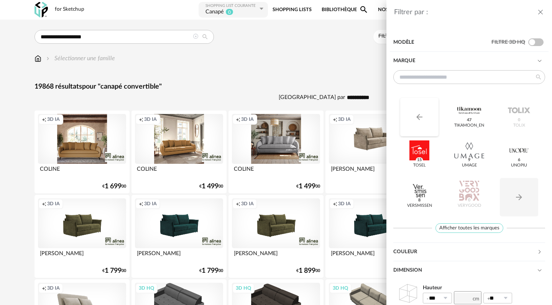
click at [419, 113] on icon "Arrow Left icon" at bounding box center [419, 116] width 9 height 9
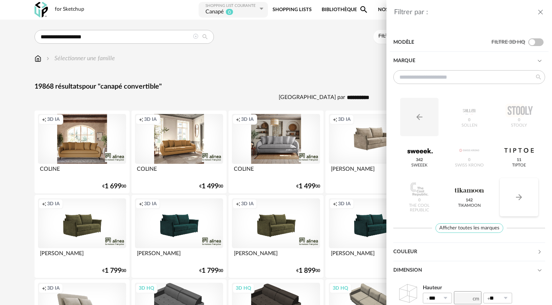
click at [527, 202] on button "Arrow Right icon" at bounding box center [519, 197] width 38 height 38
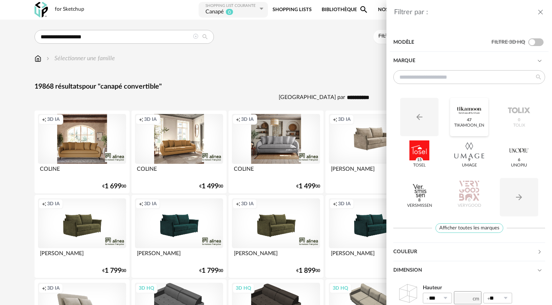
click at [479, 122] on div "Tikamoon_EN 47" at bounding box center [469, 117] width 38 height 38
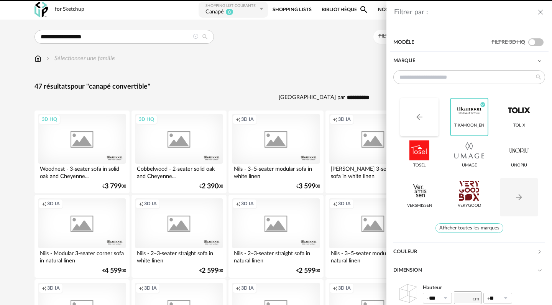
click at [417, 115] on icon "Arrow Left icon" at bounding box center [419, 116] width 9 height 9
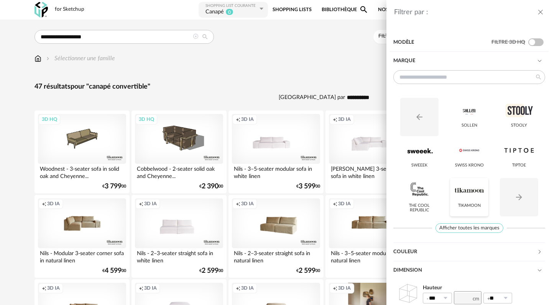
click at [462, 199] on div at bounding box center [469, 191] width 30 height 20
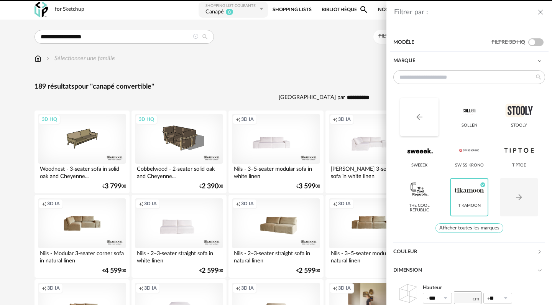
click at [418, 122] on button "Arrow Left icon" at bounding box center [419, 117] width 38 height 38
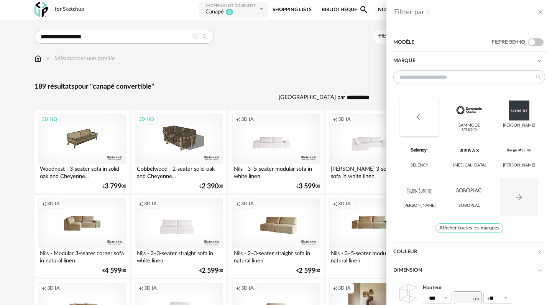
click at [418, 122] on button "Arrow Left icon" at bounding box center [419, 117] width 38 height 38
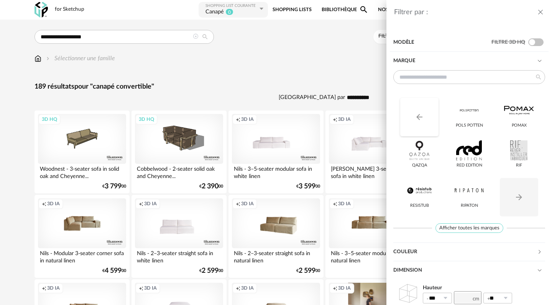
click at [419, 120] on icon "Arrow Left icon" at bounding box center [419, 116] width 9 height 9
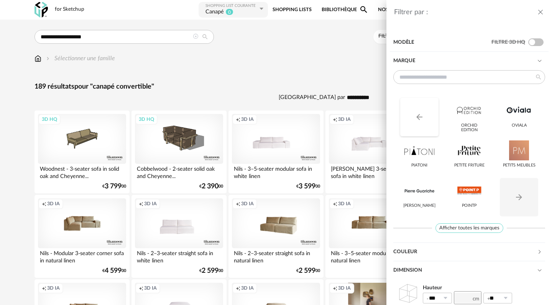
click at [419, 120] on icon "Arrow Left icon" at bounding box center [419, 116] width 9 height 9
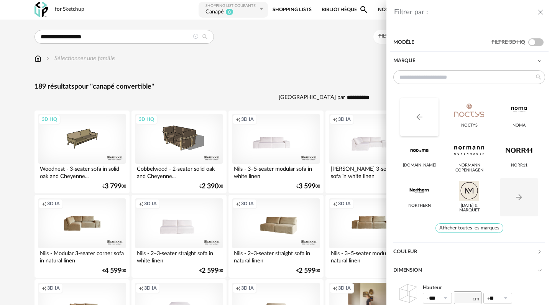
click at [419, 120] on icon "Arrow Left icon" at bounding box center [419, 116] width 9 height 9
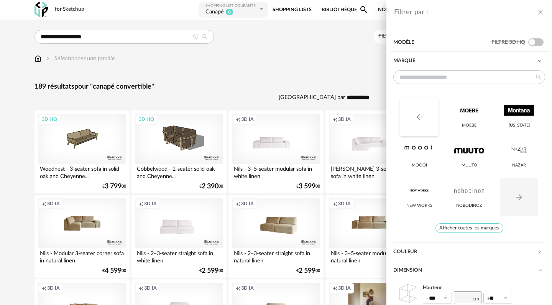
click at [419, 120] on icon "Arrow Left icon" at bounding box center [419, 116] width 9 height 9
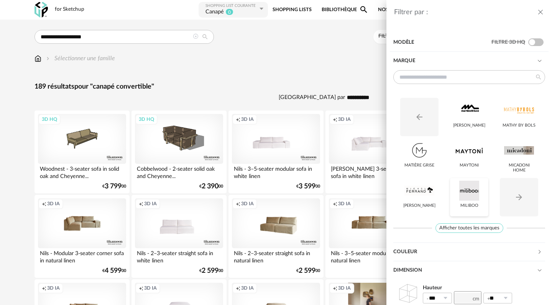
click at [465, 200] on div at bounding box center [469, 191] width 30 height 20
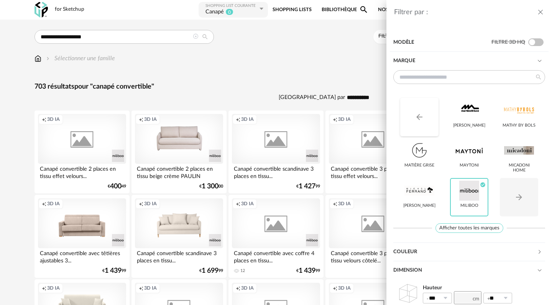
click at [425, 110] on button "Arrow Left icon" at bounding box center [419, 117] width 38 height 38
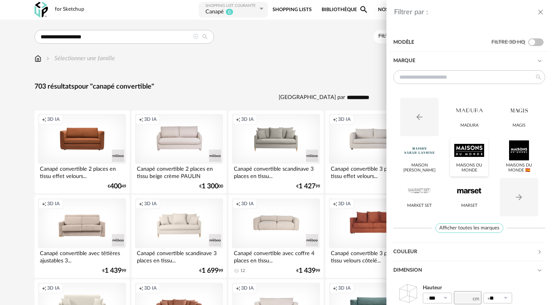
click at [466, 154] on div at bounding box center [469, 150] width 30 height 20
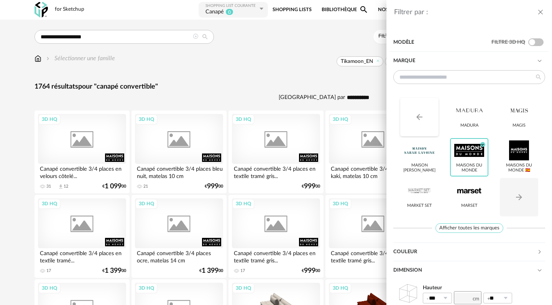
click at [416, 114] on icon "Arrow Left icon" at bounding box center [419, 116] width 9 height 9
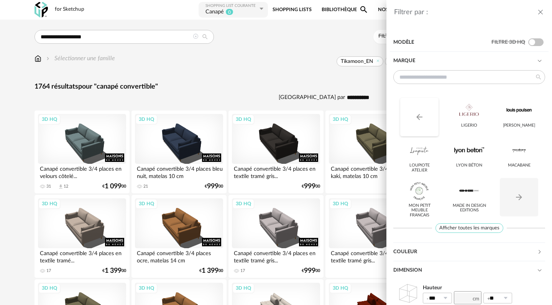
click at [416, 114] on icon "Arrow Left icon" at bounding box center [419, 116] width 9 height 9
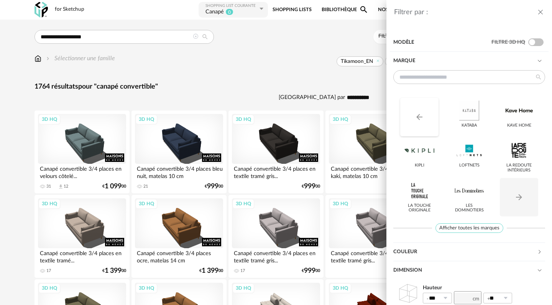
click at [416, 114] on icon "Arrow Left icon" at bounding box center [419, 116] width 9 height 9
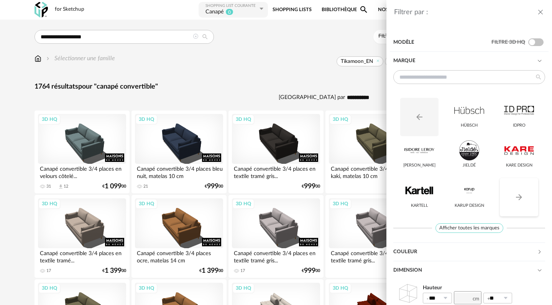
click at [510, 192] on button "Arrow Right icon" at bounding box center [519, 197] width 38 height 38
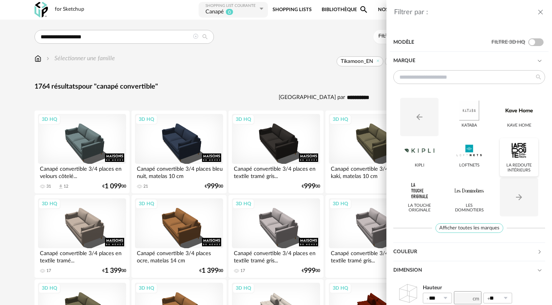
click at [518, 163] on div "La Redoute intérieurs" at bounding box center [519, 168] width 33 height 10
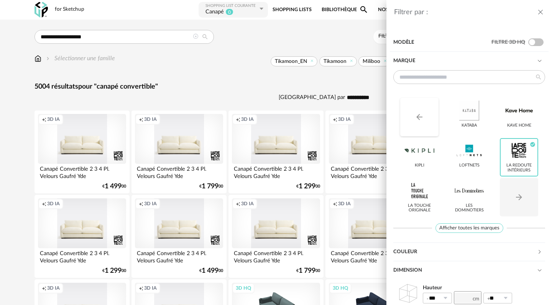
click at [420, 114] on icon "Arrow Left icon" at bounding box center [419, 116] width 9 height 9
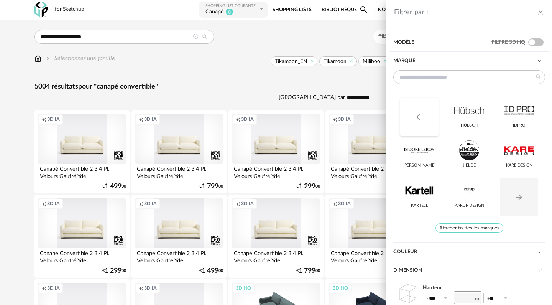
click at [420, 114] on icon "Arrow Left icon" at bounding box center [419, 116] width 9 height 9
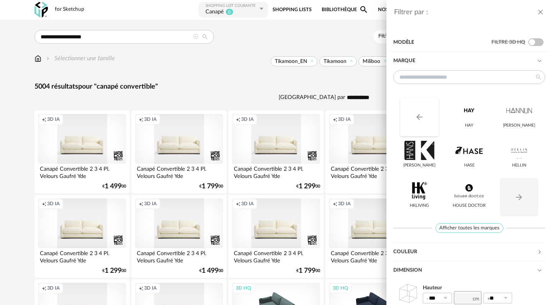
click at [420, 114] on icon "Arrow Left icon" at bounding box center [419, 116] width 9 height 9
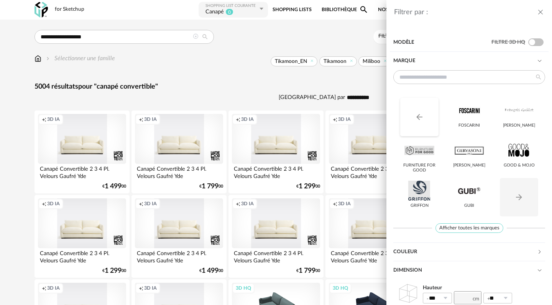
click at [420, 118] on icon "Arrow Left icon" at bounding box center [419, 116] width 9 height 9
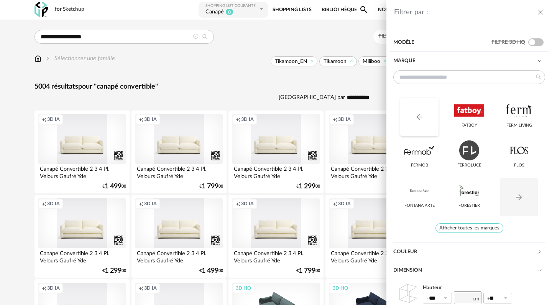
click at [420, 118] on icon "Arrow Left icon" at bounding box center [419, 116] width 9 height 9
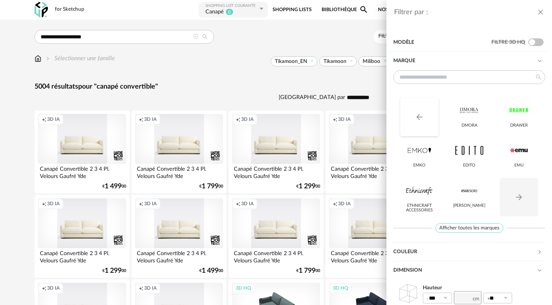
click at [420, 118] on icon "Arrow Left icon" at bounding box center [419, 116] width 9 height 9
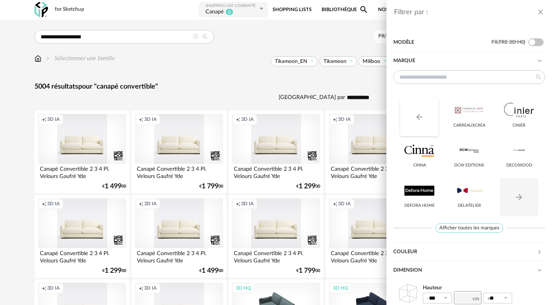
click at [420, 118] on icon "Arrow Left icon" at bounding box center [419, 116] width 9 height 9
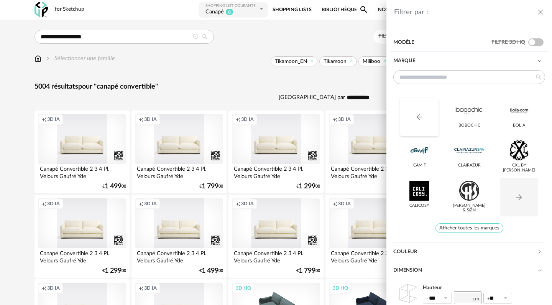
click at [420, 118] on icon "Arrow Left icon" at bounding box center [419, 116] width 9 height 9
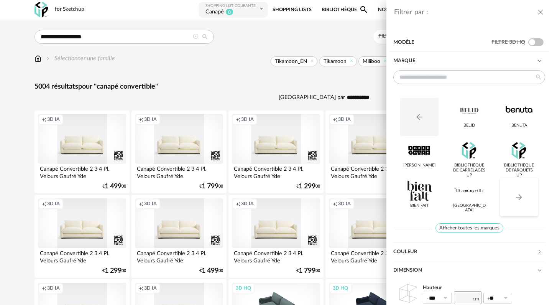
click at [517, 199] on icon "Arrow Right icon" at bounding box center [518, 196] width 9 height 9
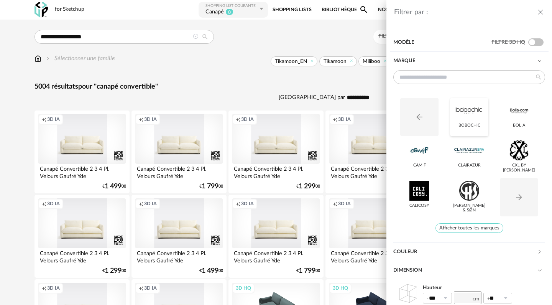
click at [475, 117] on div at bounding box center [469, 110] width 30 height 20
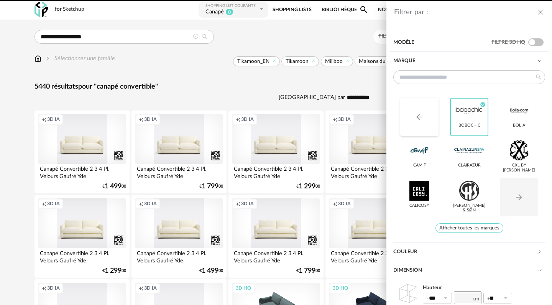
click at [418, 112] on icon "Arrow Left icon" at bounding box center [419, 116] width 9 height 9
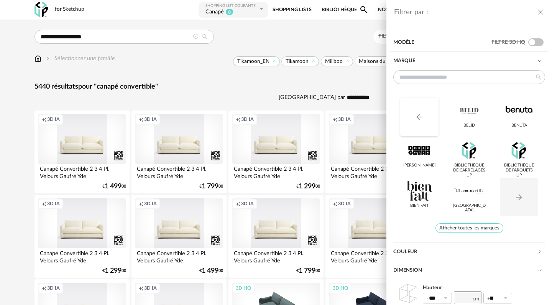
click at [418, 112] on icon "Arrow Left icon" at bounding box center [419, 116] width 9 height 9
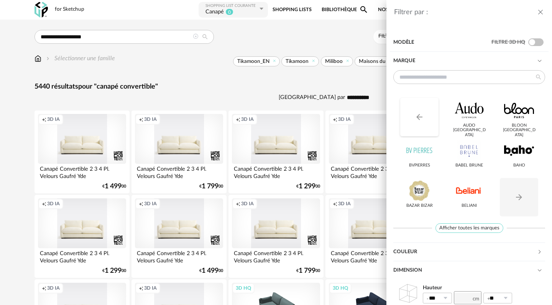
click at [418, 112] on icon "Arrow Left icon" at bounding box center [419, 116] width 9 height 9
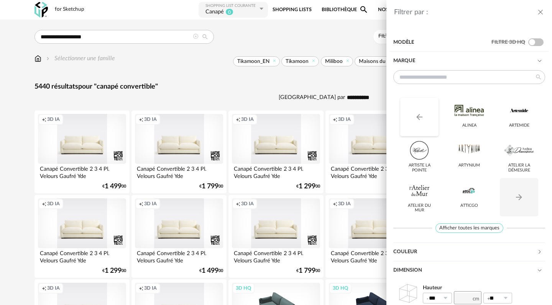
click at [418, 113] on icon "Arrow Left icon" at bounding box center [419, 116] width 9 height 9
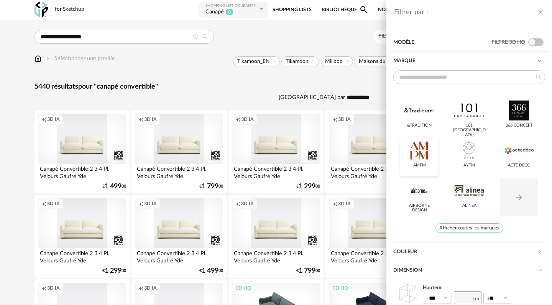
click at [417, 158] on div at bounding box center [419, 150] width 30 height 20
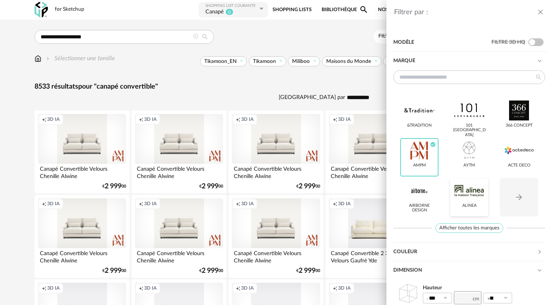
click at [470, 195] on div at bounding box center [469, 191] width 30 height 20
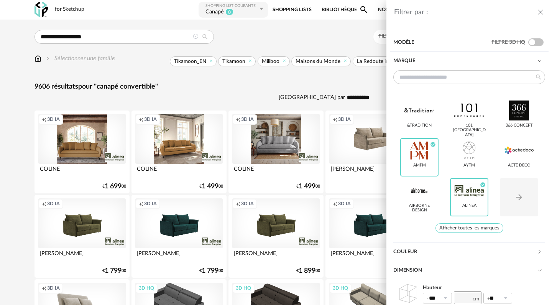
click at [537, 273] on div "Dimension" at bounding box center [469, 270] width 152 height 18
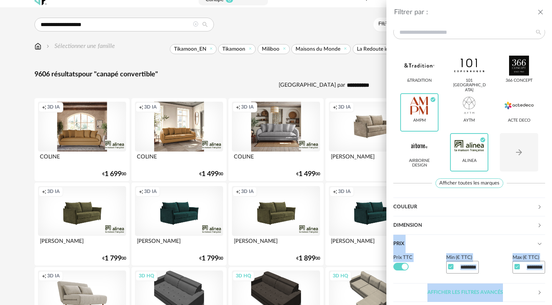
scroll to position [27, 0]
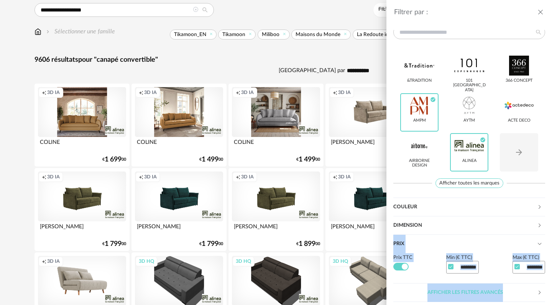
drag, startPoint x: 548, startPoint y: 268, endPoint x: 548, endPoint y: 304, distance: 36.4
click at [548, 304] on section "Modèle Filtre 3D HQ Marque &tradition 101 Copenhagen 366 Concept AMPM Check Cir…" at bounding box center [469, 167] width 166 height 275
click at [532, 268] on input "text" at bounding box center [528, 267] width 33 height 13
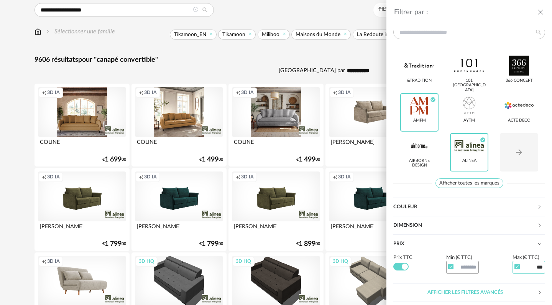
type input "***"
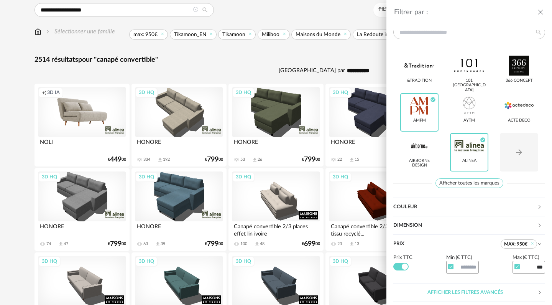
click at [540, 226] on icon at bounding box center [539, 225] width 5 height 5
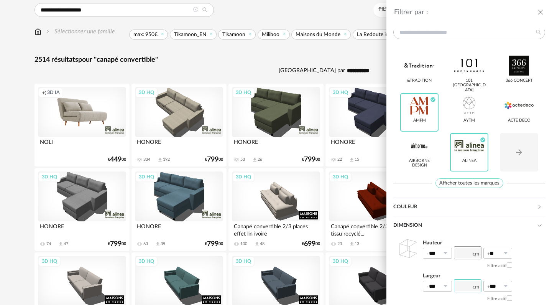
click at [465, 285] on input "number" at bounding box center [468, 285] width 28 height 13
type input "***"
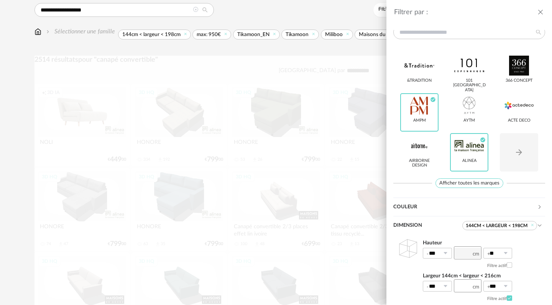
click at [539, 284] on div "Hauteur *** 0% 10% 20% 30% 40% 50% 60% 70% 80% 90% 100% ** 0% 10% 20% 30% 40% 5…" at bounding box center [469, 288] width 152 height 106
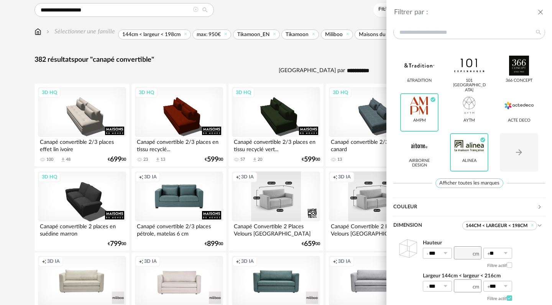
click at [279, 60] on div "Filtrer par : Modèle Filtre 3D HQ Marque &tradition 101 Copenhagen 366 Concept …" at bounding box center [276, 152] width 552 height 305
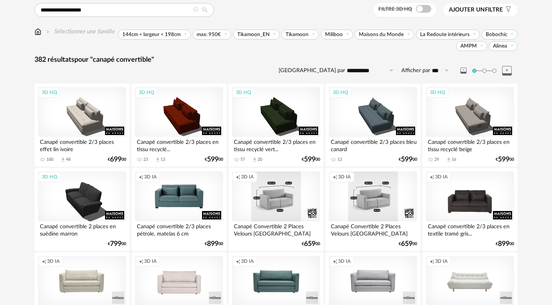
click at [443, 68] on icon at bounding box center [447, 70] width 10 height 12
click at [444, 139] on span "500" at bounding box center [443, 142] width 11 height 7
type input "***"
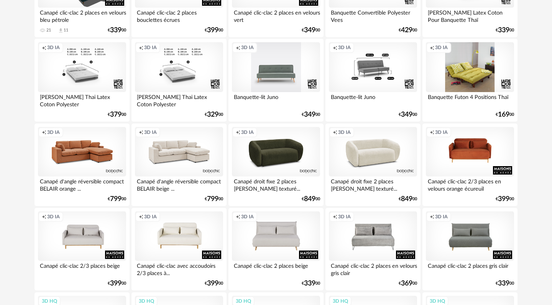
scroll to position [1099, 0]
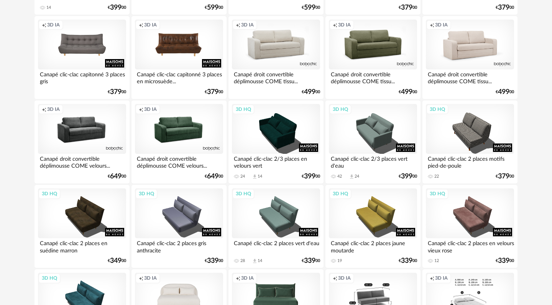
scroll to position [731, 0]
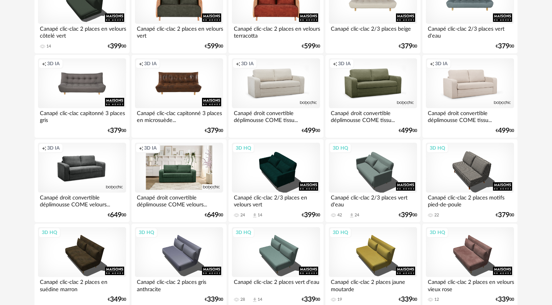
click at [188, 176] on div "Creation icon 3D IA" at bounding box center [179, 168] width 88 height 50
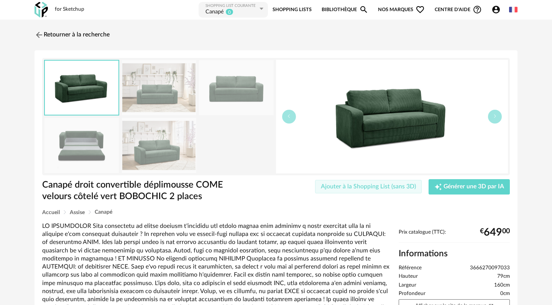
click at [381, 186] on span "Ajouter à la Shopping List (sans 3D)" at bounding box center [368, 186] width 95 height 6
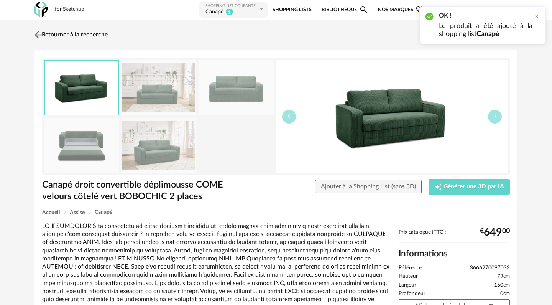
click at [57, 32] on link "Retourner à la recherche" at bounding box center [70, 34] width 75 height 17
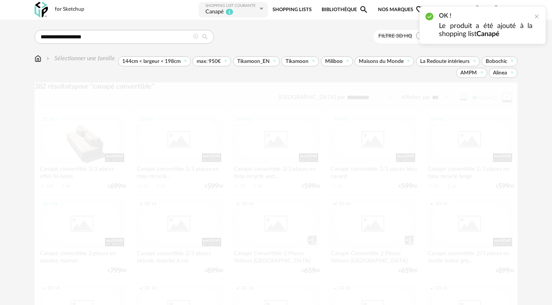
scroll to position [731, 0]
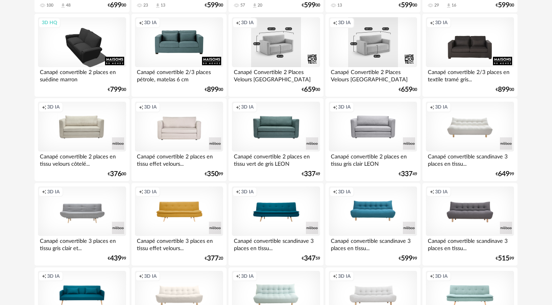
scroll to position [0, 0]
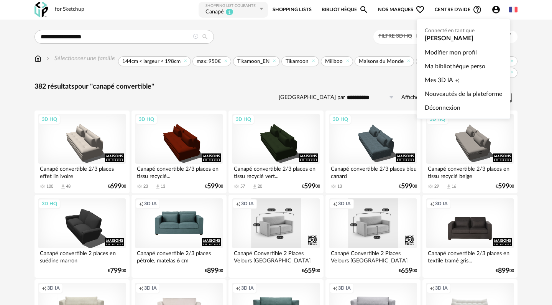
click at [496, 10] on icon "Account Circle icon" at bounding box center [495, 9] width 9 height 9
click at [460, 64] on link "Ma bibliothèque perso" at bounding box center [463, 66] width 77 height 14
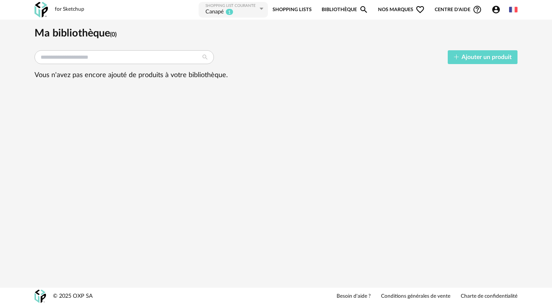
click at [225, 11] on sup "1" at bounding box center [229, 11] width 8 height 7
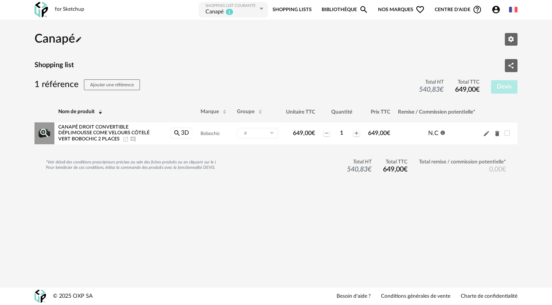
click at [271, 128] on icon at bounding box center [272, 133] width 10 height 11
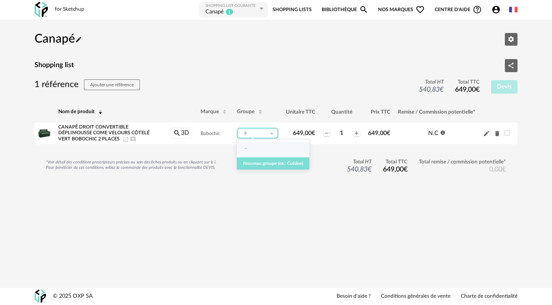
click at [267, 164] on span "Nouveau groupe (ex.: Cuisine)" at bounding box center [273, 163] width 60 height 5
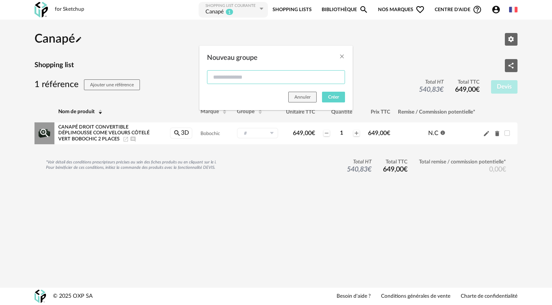
click at [257, 79] on input "Nouveau groupe" at bounding box center [276, 77] width 138 height 14
type input "*****"
click at [339, 101] on button "Créer" at bounding box center [333, 97] width 23 height 11
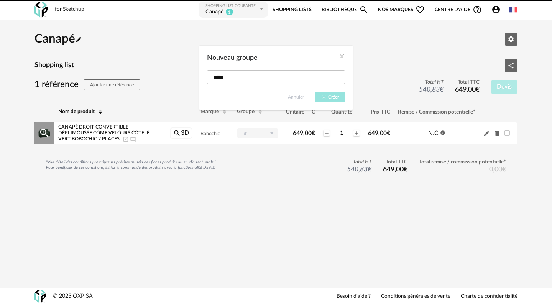
type input "*****"
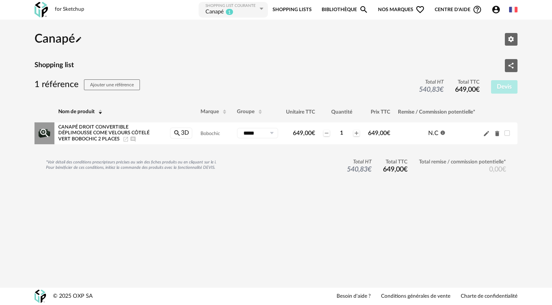
click at [442, 130] on icon "Information icon" at bounding box center [442, 132] width 5 height 5
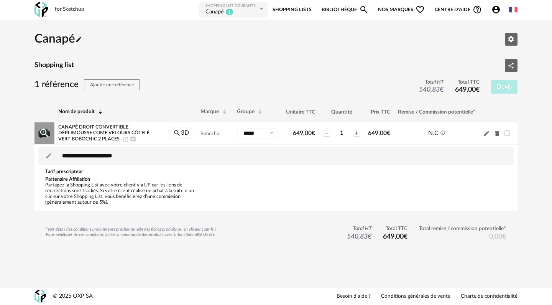
click at [442, 130] on icon "Information Outline icon" at bounding box center [442, 132] width 5 height 5
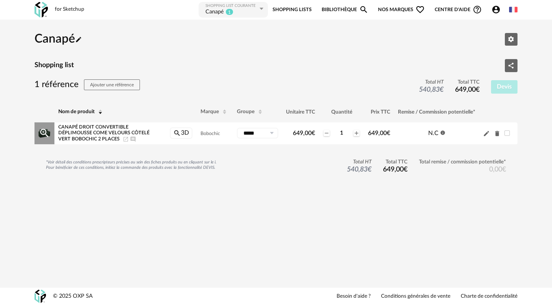
click at [509, 132] on div "Pencil icon Delete icon" at bounding box center [498, 133] width 31 height 7
click at [507, 130] on span at bounding box center [506, 132] width 5 height 5
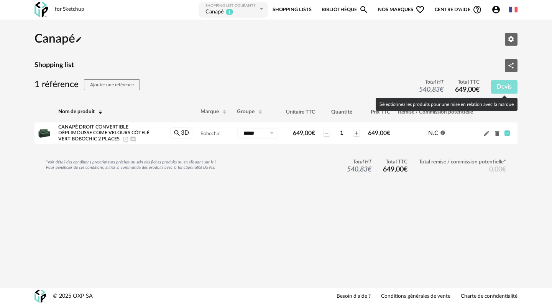
click at [507, 87] on span "Devis" at bounding box center [504, 87] width 15 height 6
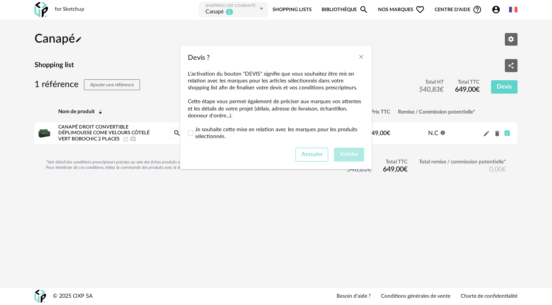
click at [302, 157] on span "Annuler" at bounding box center [311, 154] width 21 height 6
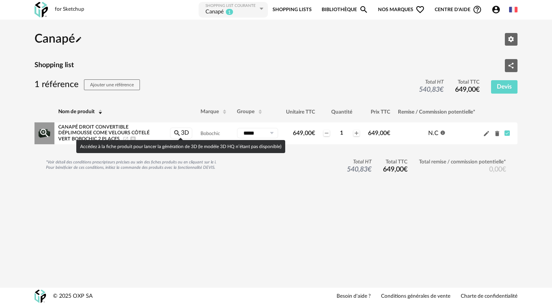
click at [179, 130] on icon "Magnify icon" at bounding box center [177, 133] width 8 height 8
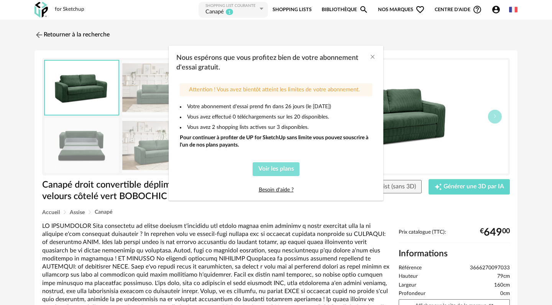
click at [270, 168] on span "Voir les plans" at bounding box center [276, 169] width 36 height 6
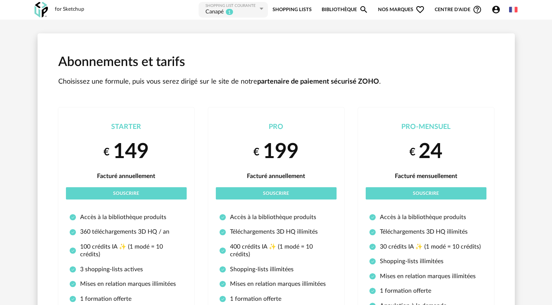
click at [217, 68] on h1 "Abonnements et tarifs" at bounding box center [276, 62] width 436 height 17
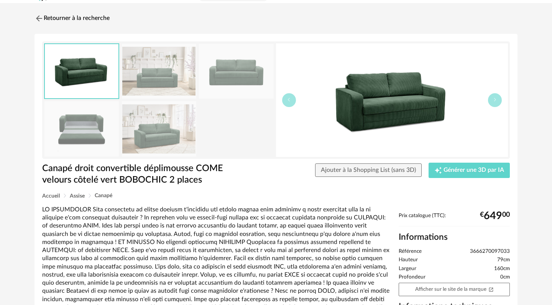
scroll to position [18, 0]
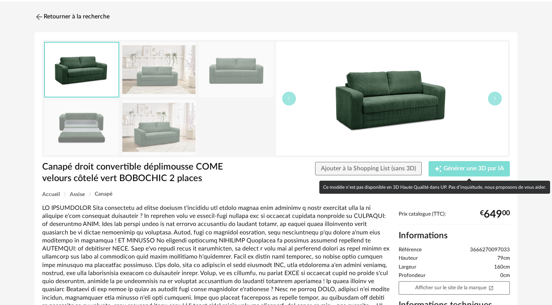
click at [504, 170] on span "Générer une 3D par IA" at bounding box center [473, 169] width 61 height 6
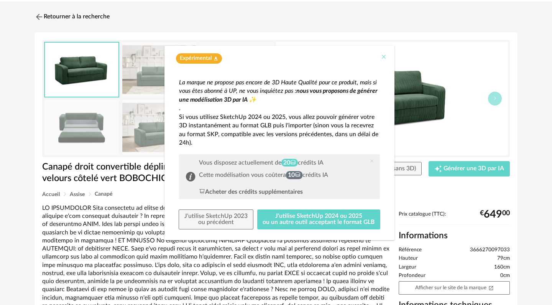
click at [386, 58] on icon "Close" at bounding box center [384, 57] width 6 height 6
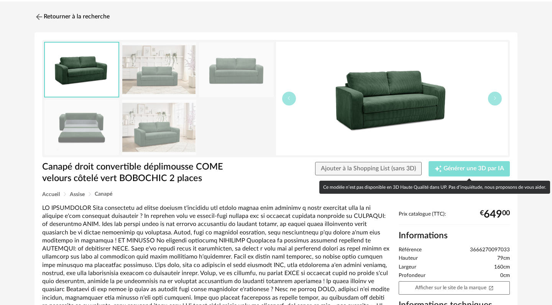
click at [489, 171] on span "Générer une 3D par IA" at bounding box center [473, 169] width 61 height 6
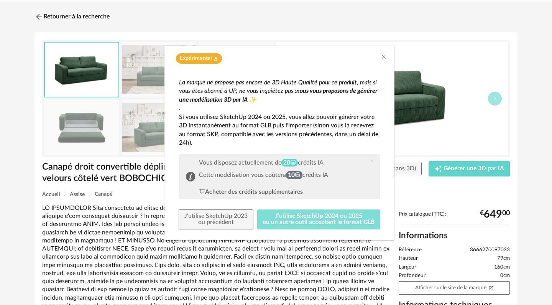
click at [342, 212] on button "J'utilise SketchUp 2024 ou 2025 ou un autre outil acceptant le format GLB" at bounding box center [318, 219] width 123 height 20
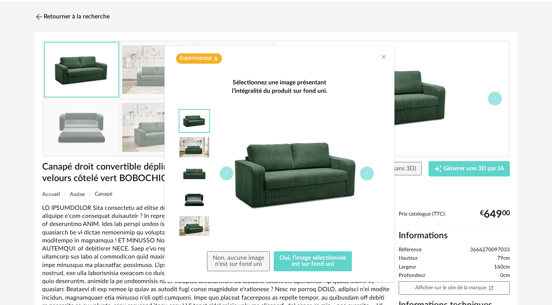
click at [199, 151] on img "dialog" at bounding box center [194, 147] width 30 height 23
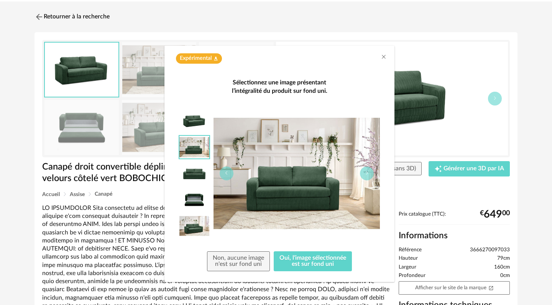
click at [201, 170] on img "dialog" at bounding box center [194, 173] width 30 height 23
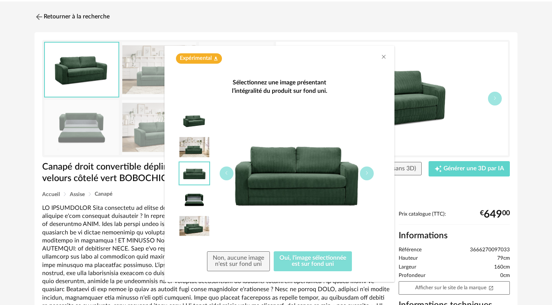
click at [338, 262] on button "Oui, l'image sélectionnée est sur fond uni" at bounding box center [313, 261] width 78 height 20
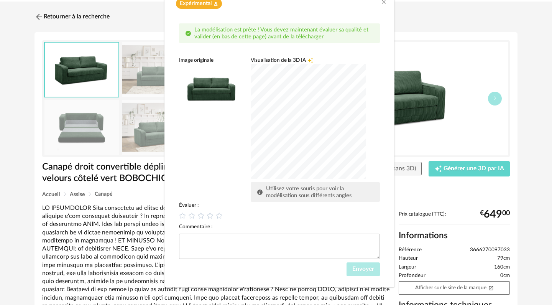
scroll to position [54, 0]
click at [384, 3] on icon "Close" at bounding box center [384, 2] width 6 height 6
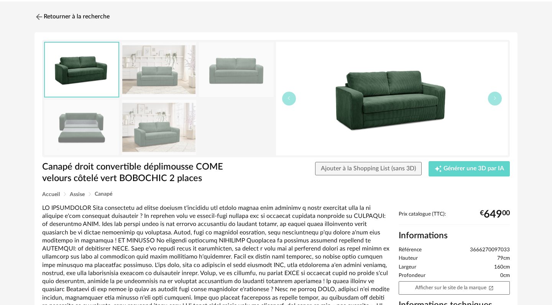
click at [442, 20] on div "Retourner à la recherche" at bounding box center [275, 16] width 483 height 17
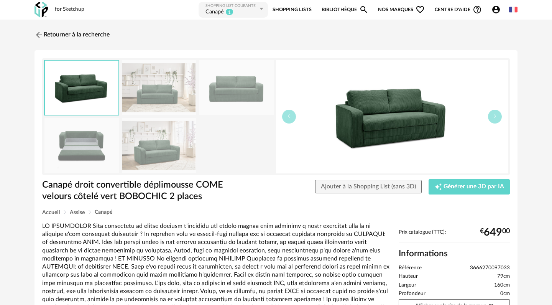
scroll to position [0, 0]
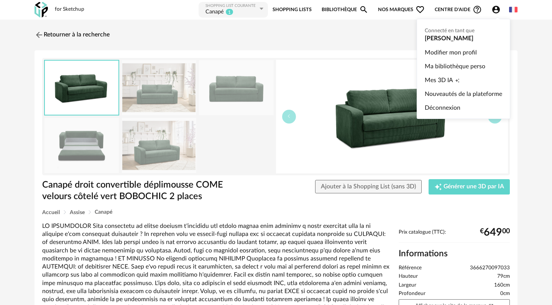
click at [493, 10] on icon "Account Circle icon" at bounding box center [496, 10] width 8 height 8
click at [450, 81] on span "Mes 3D IA" at bounding box center [439, 80] width 28 height 14
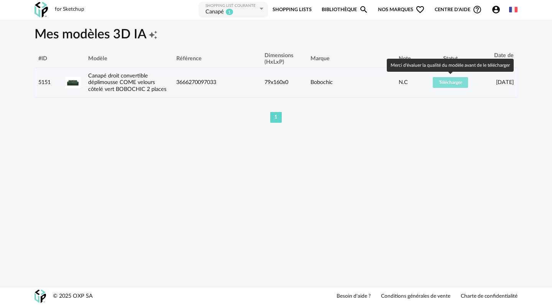
click at [443, 82] on span "Télécharger" at bounding box center [450, 82] width 23 height 5
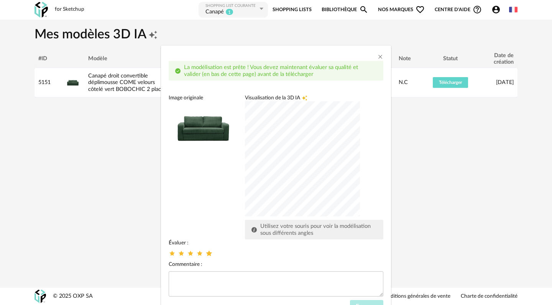
drag, startPoint x: 209, startPoint y: 251, endPoint x: 420, endPoint y: 246, distance: 210.5
click at [209, 251] on icon "dialog" at bounding box center [209, 253] width 8 height 8
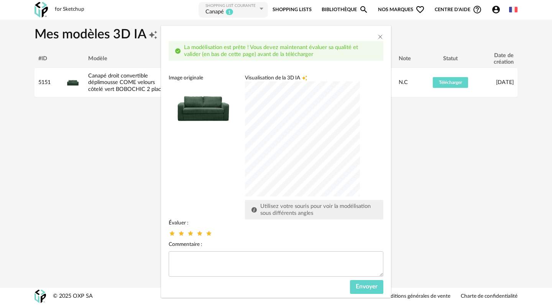
scroll to position [31, 0]
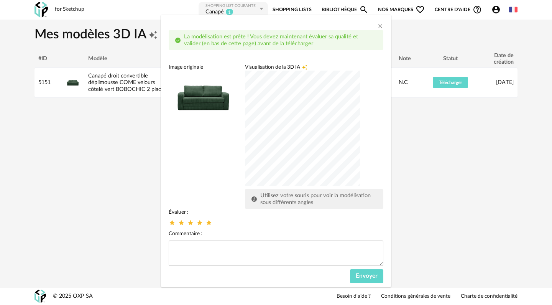
drag, startPoint x: 368, startPoint y: 263, endPoint x: 366, endPoint y: 302, distance: 39.5
click at [366, 302] on div "La modélisation est prête ! Vous devez maintenant évaluer sa qualité et valider…" at bounding box center [276, 152] width 552 height 305
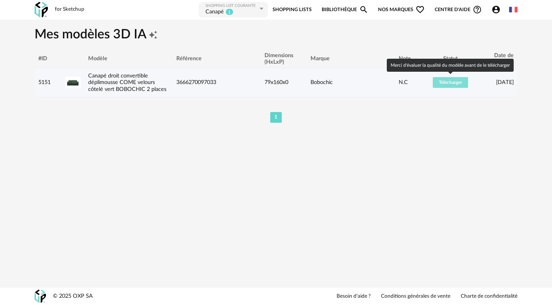
click at [450, 82] on span "Télécharger" at bounding box center [450, 82] width 23 height 5
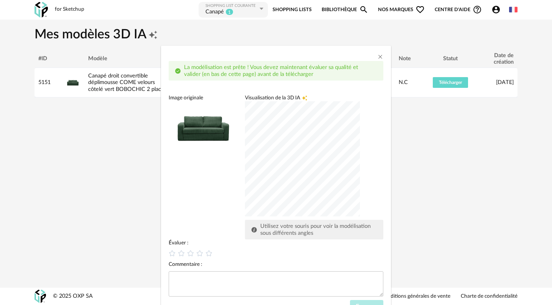
click at [351, 264] on div "Commentaire :" at bounding box center [276, 264] width 215 height 7
drag, startPoint x: 348, startPoint y: 252, endPoint x: 345, endPoint y: 302, distance: 49.9
click at [345, 303] on div "Évaluer : Commentaire : Envoyer" at bounding box center [276, 276] width 215 height 74
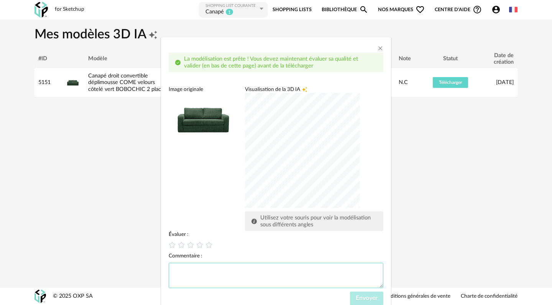
click at [341, 278] on textarea "dialog" at bounding box center [276, 275] width 215 height 25
click at [208, 246] on icon "dialog" at bounding box center [209, 245] width 8 height 8
click at [206, 269] on textarea "dialog" at bounding box center [276, 275] width 215 height 25
type textarea "*******"
click at [361, 297] on span "Envoyer" at bounding box center [367, 298] width 22 height 6
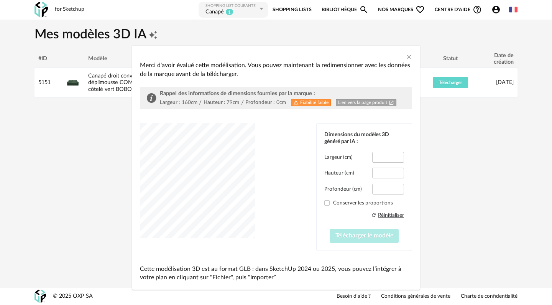
type input "*****"
type input "****"
type input "*****"
click at [327, 205] on label "Conserver les proportions" at bounding box center [364, 202] width 80 height 7
click at [356, 238] on span "Télécharger le modèle" at bounding box center [364, 235] width 58 height 6
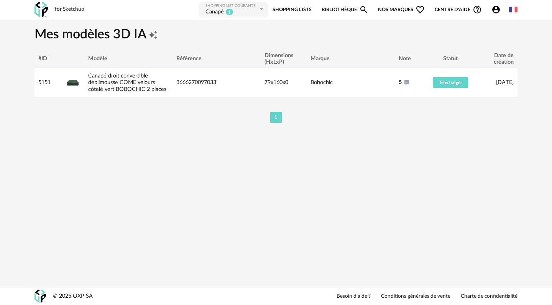
click at [494, 13] on icon "Account Circle icon" at bounding box center [496, 10] width 8 height 8
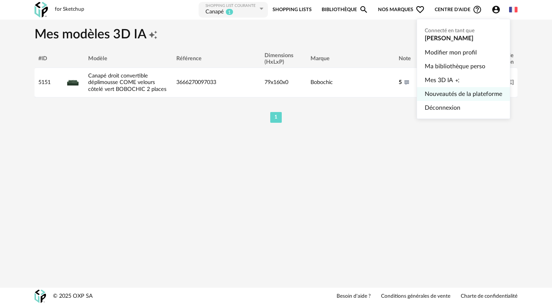
click at [466, 94] on link "Nouveautés de la plateforme" at bounding box center [463, 94] width 77 height 14
